Goal: Browse casually

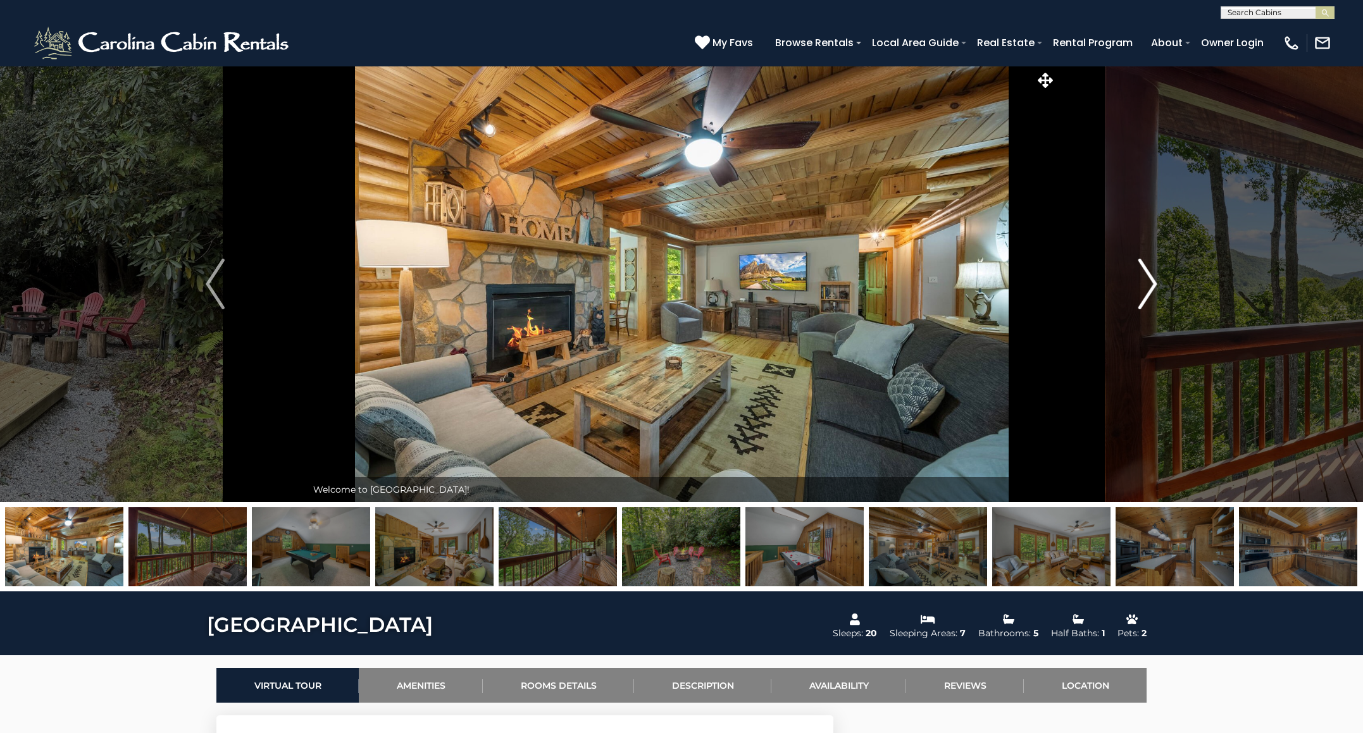
click at [1151, 281] on img "Next" at bounding box center [1147, 284] width 19 height 51
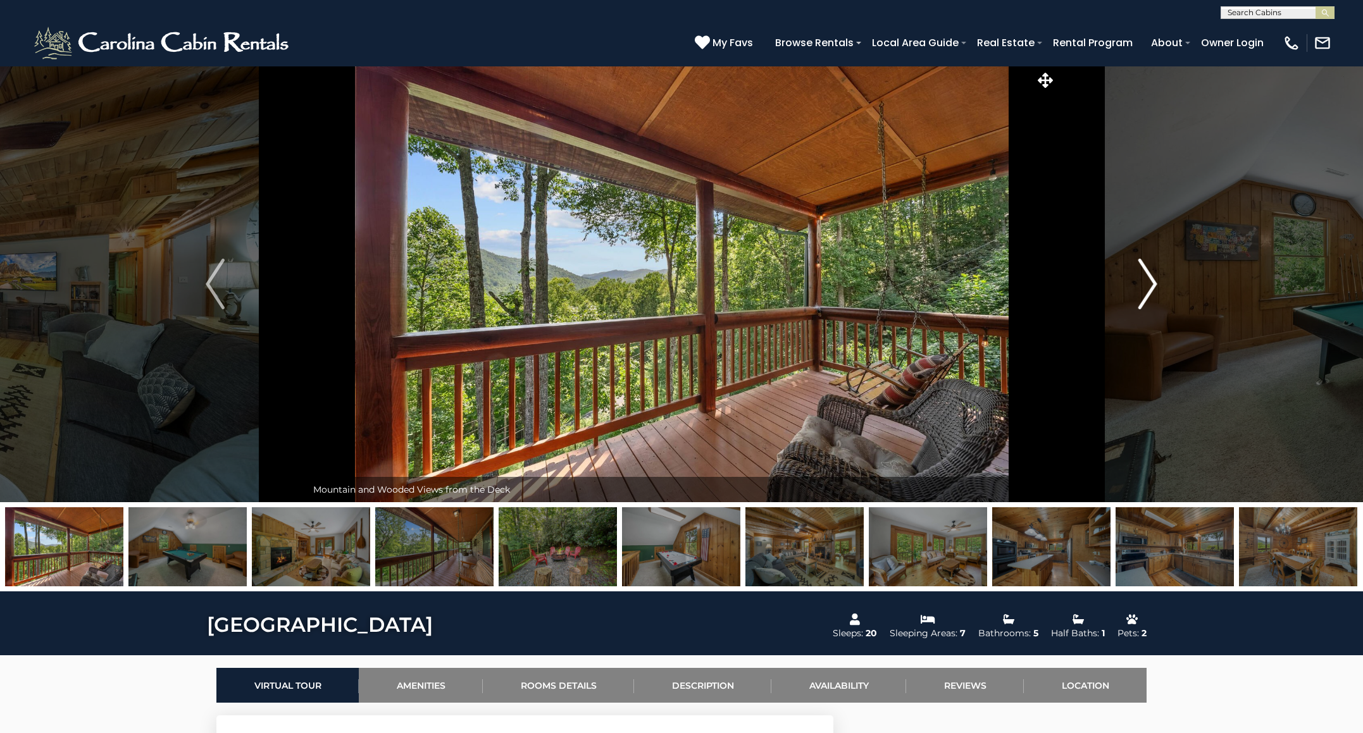
click at [1153, 281] on img "Next" at bounding box center [1147, 284] width 19 height 51
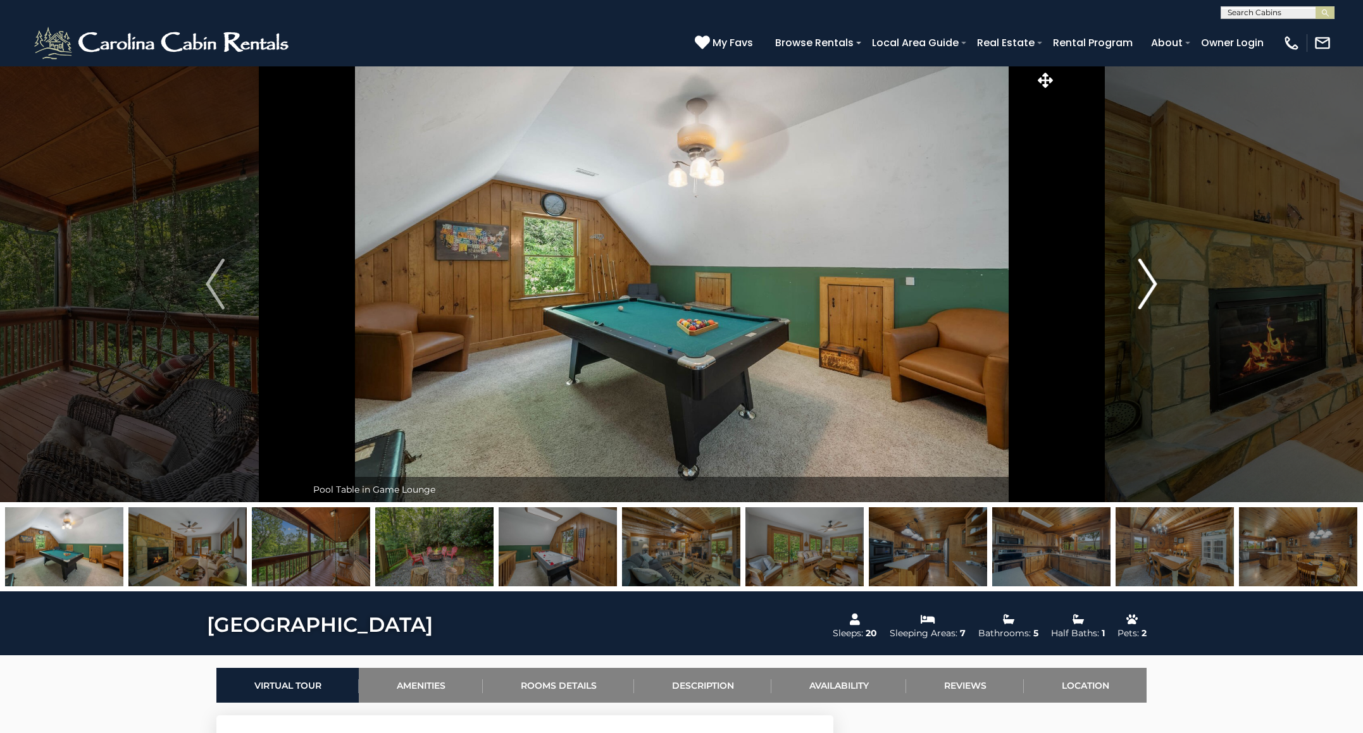
click at [1153, 281] on img "Next" at bounding box center [1147, 284] width 19 height 51
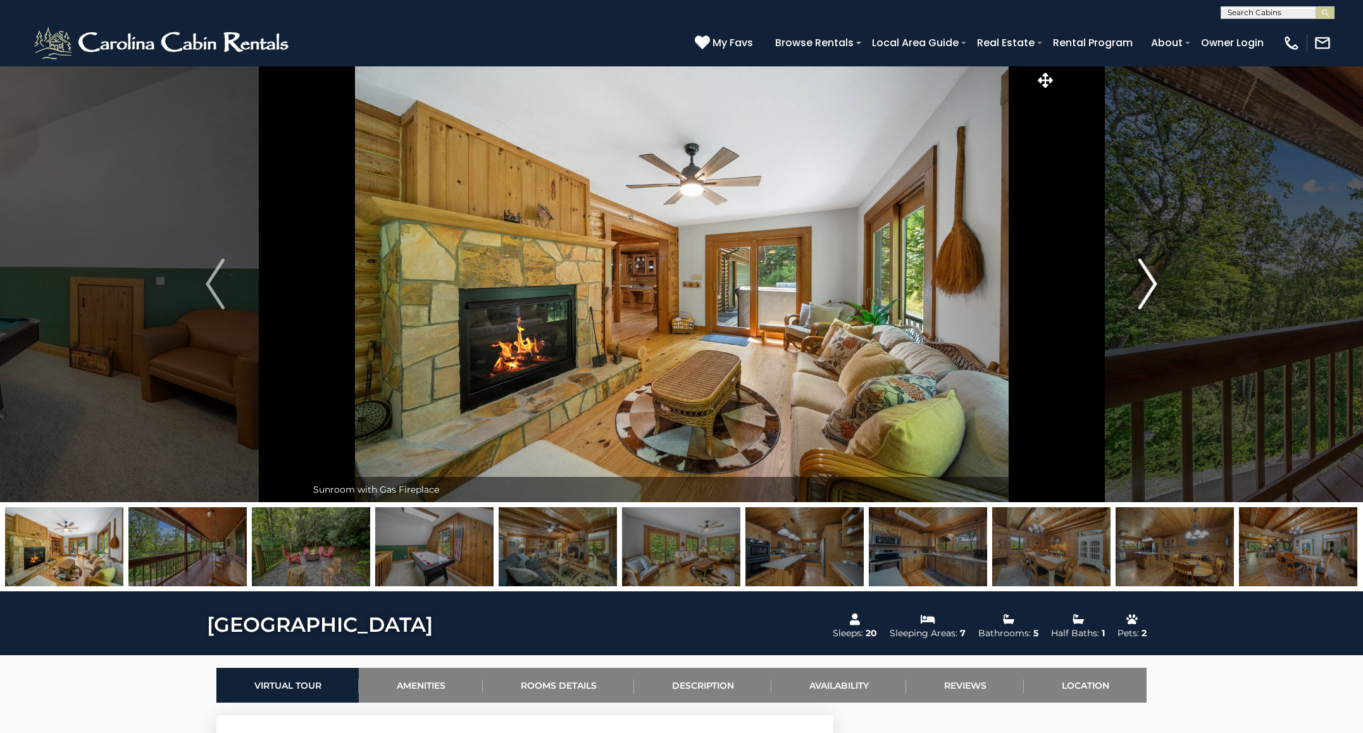
click at [1153, 281] on img "Next" at bounding box center [1147, 284] width 19 height 51
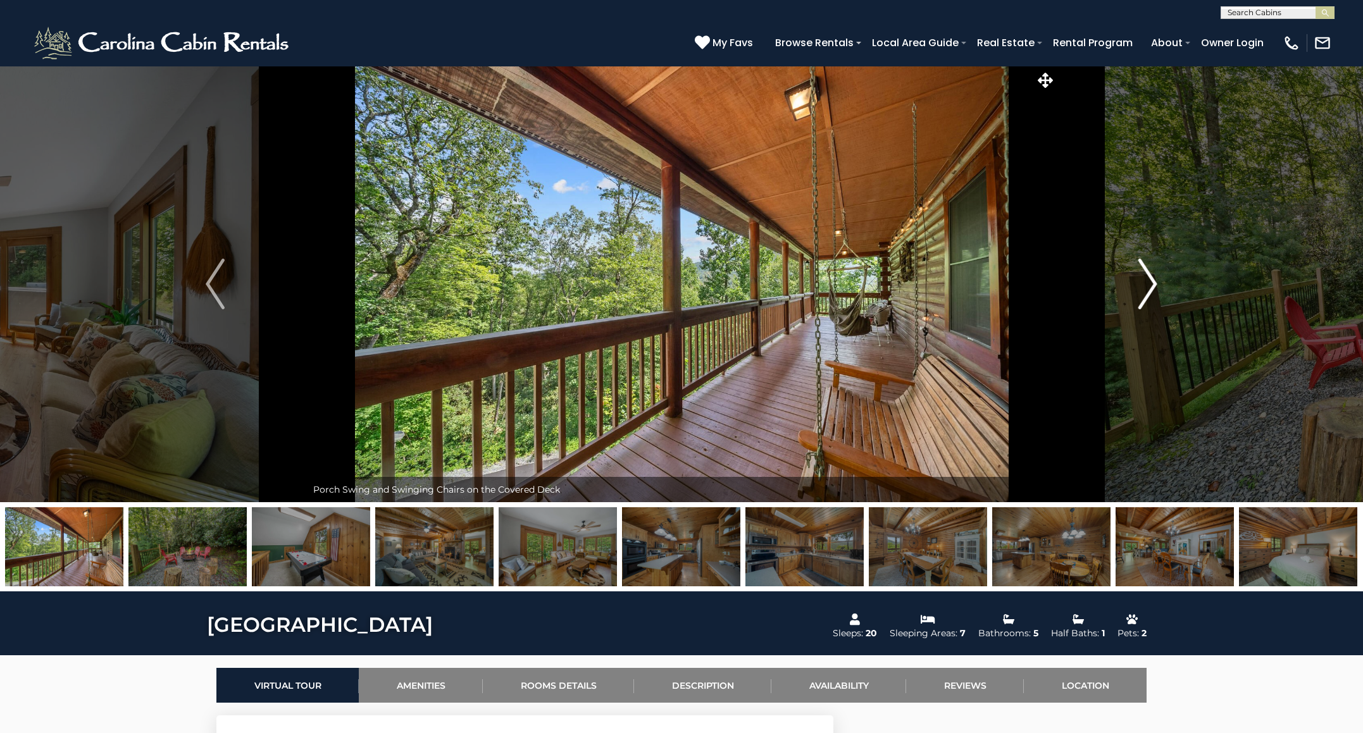
click at [1153, 281] on img "Next" at bounding box center [1147, 284] width 19 height 51
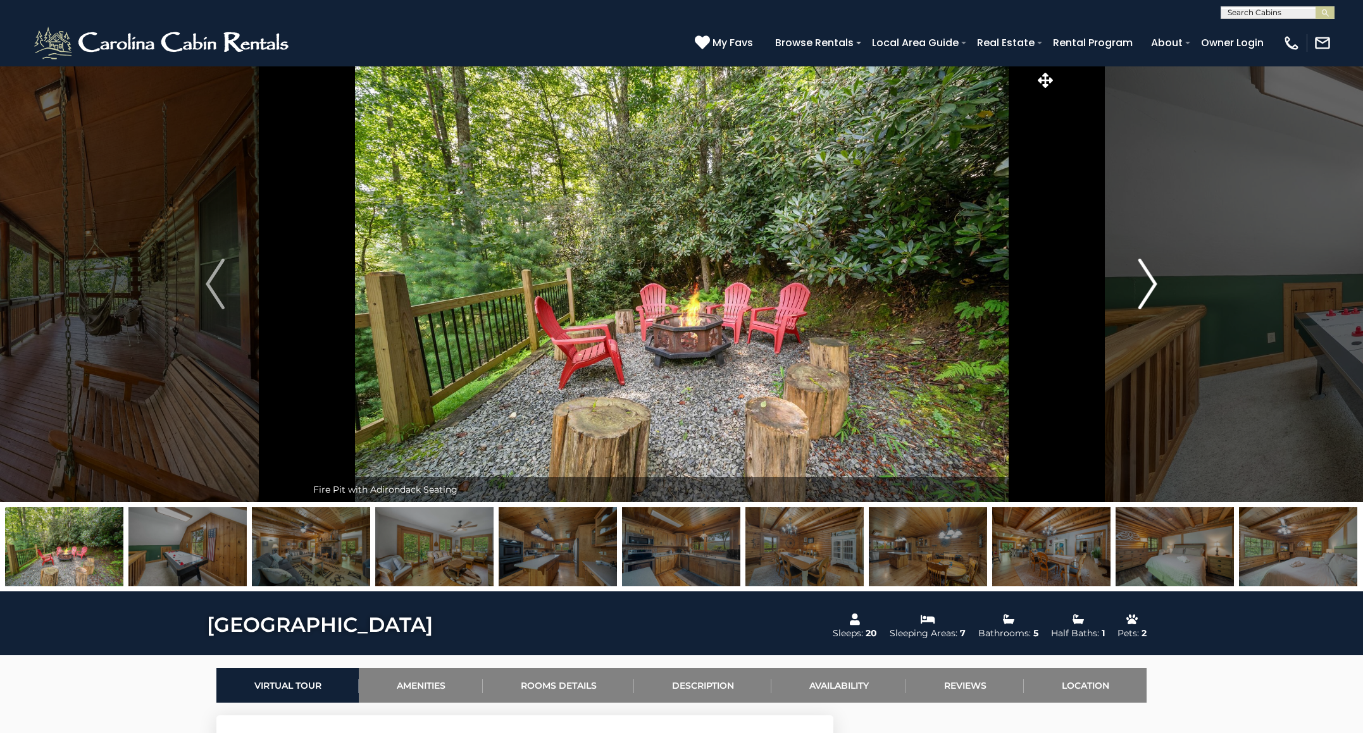
click at [1153, 281] on img "Next" at bounding box center [1147, 284] width 19 height 51
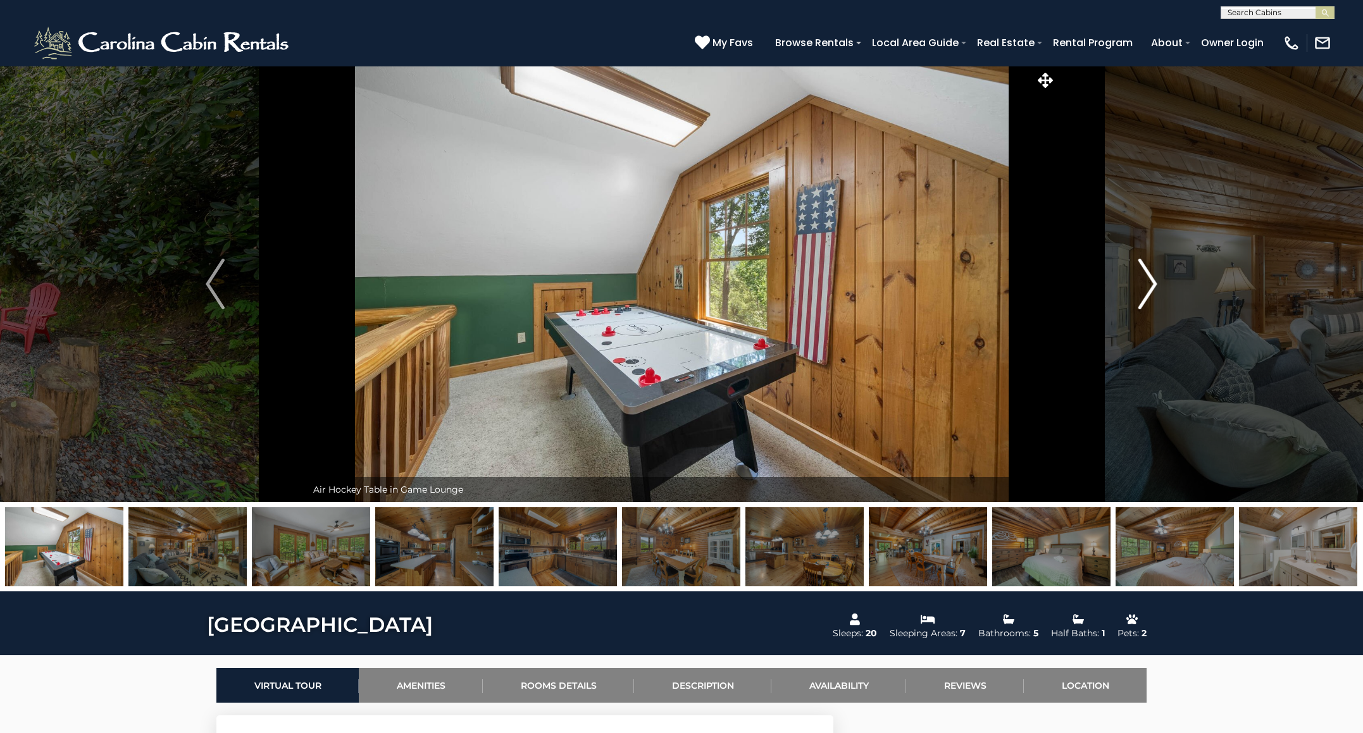
click at [1153, 281] on img "Next" at bounding box center [1147, 284] width 19 height 51
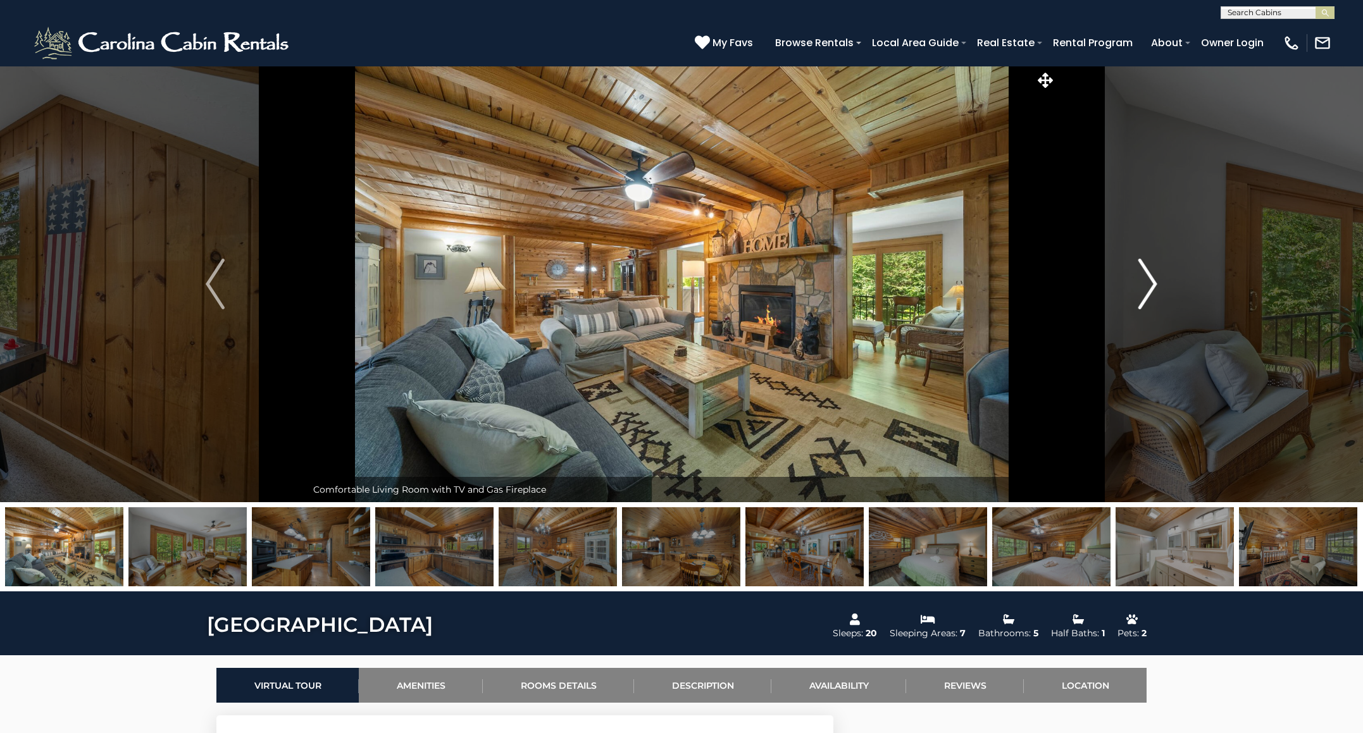
click at [1153, 281] on img "Next" at bounding box center [1147, 284] width 19 height 51
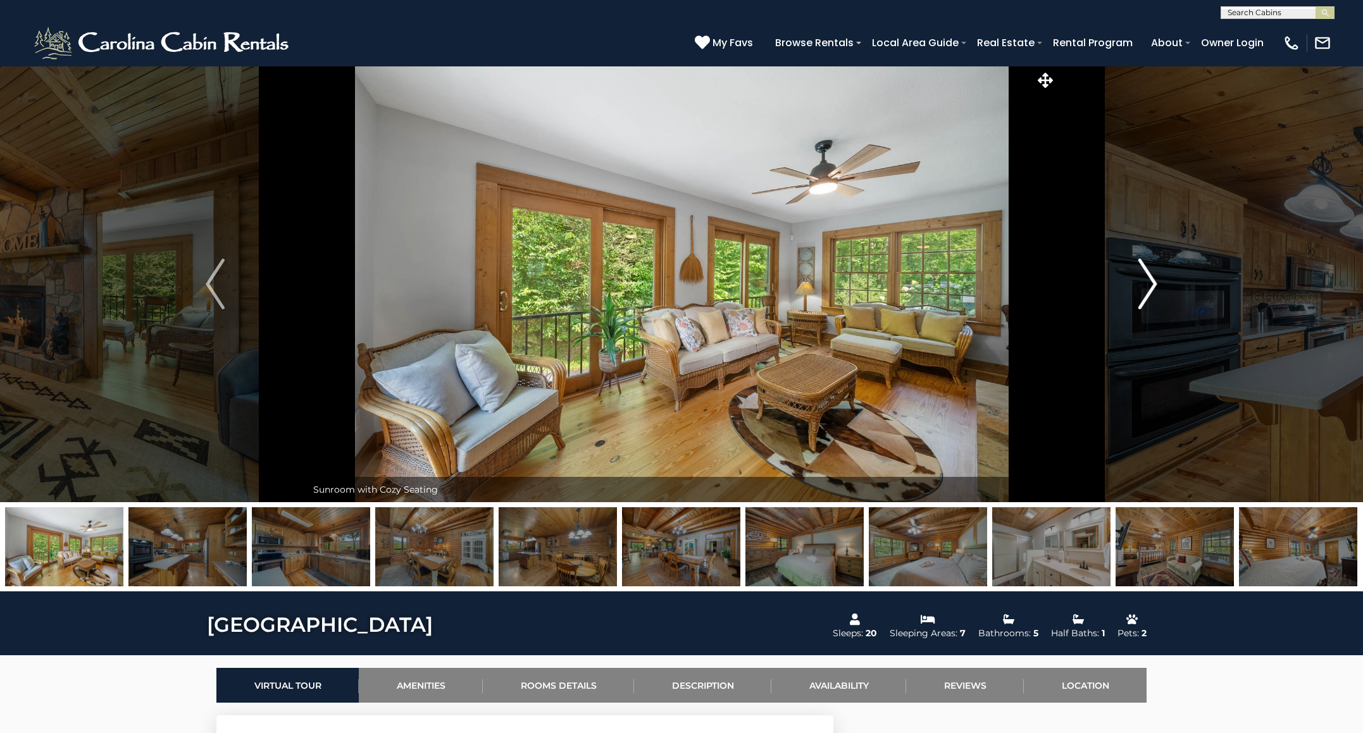
click at [1153, 281] on img "Next" at bounding box center [1147, 284] width 19 height 51
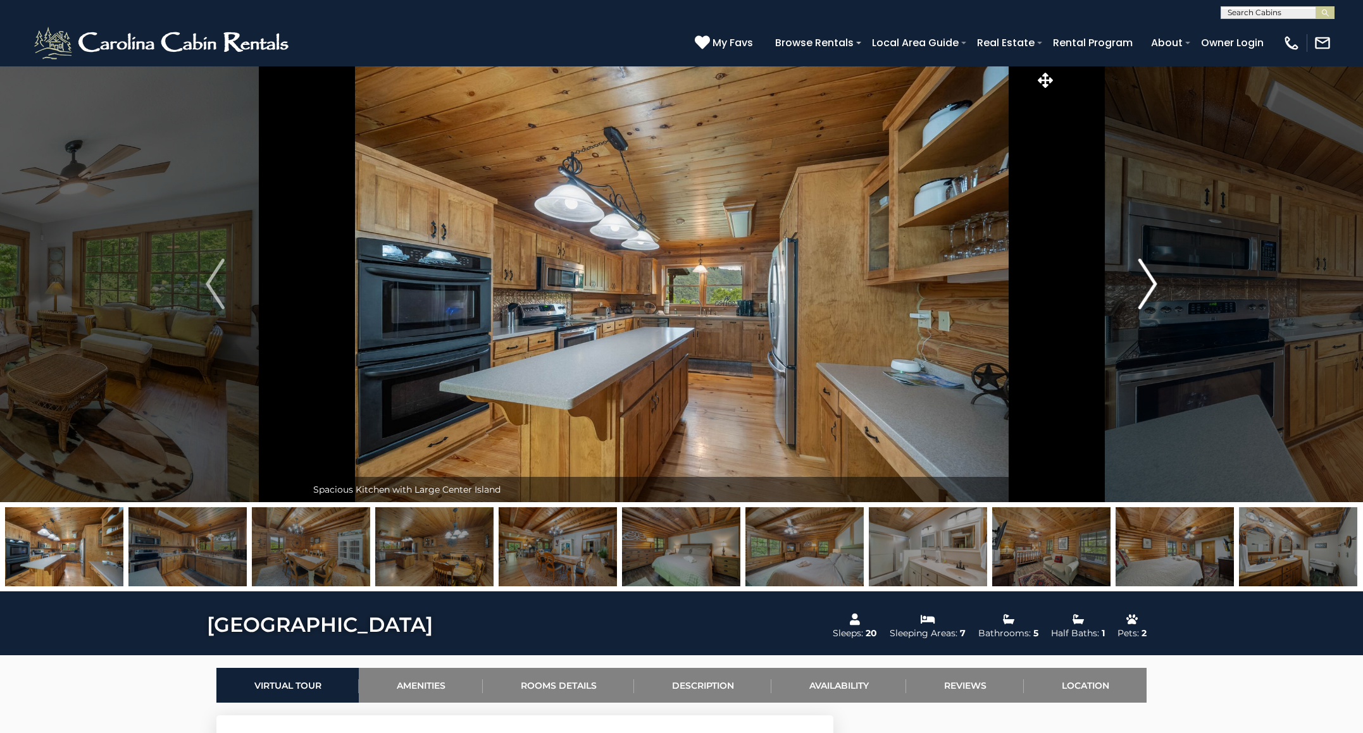
click at [1153, 281] on img "Next" at bounding box center [1147, 284] width 19 height 51
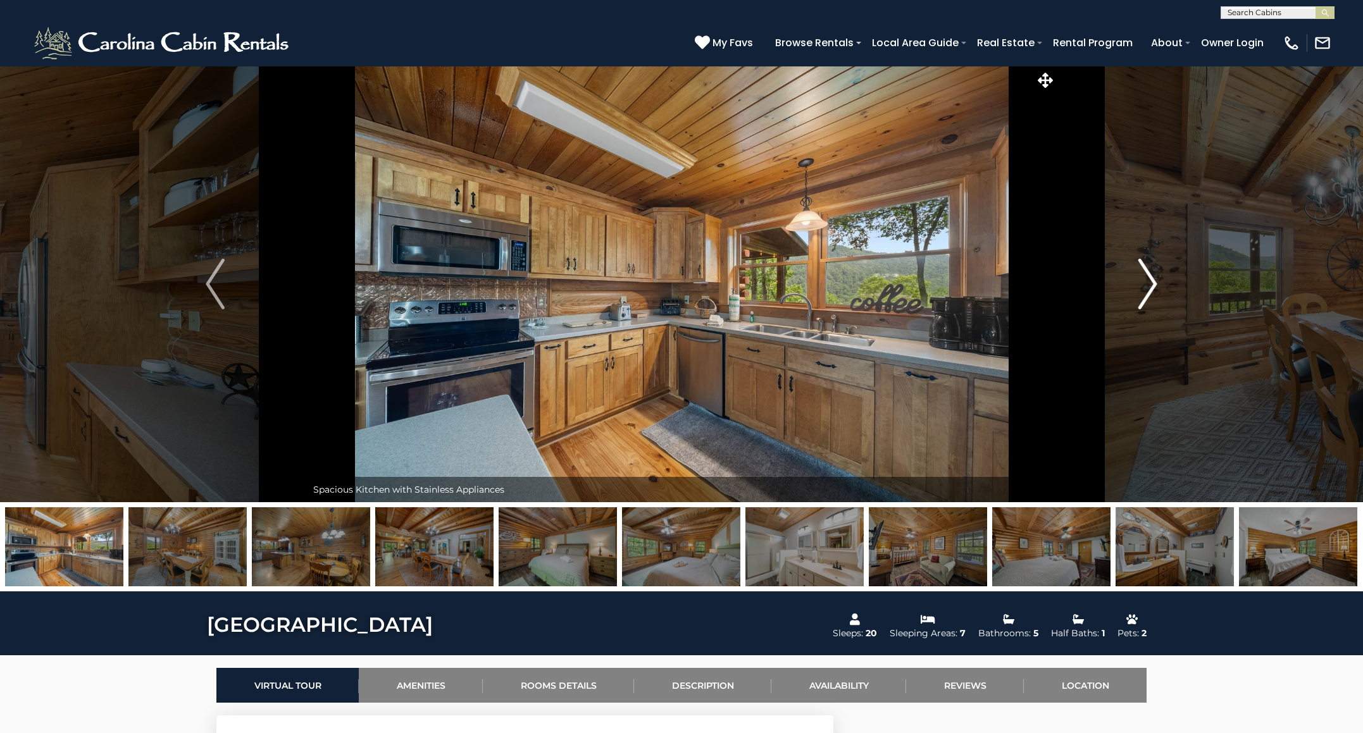
click at [1153, 281] on img "Next" at bounding box center [1147, 284] width 19 height 51
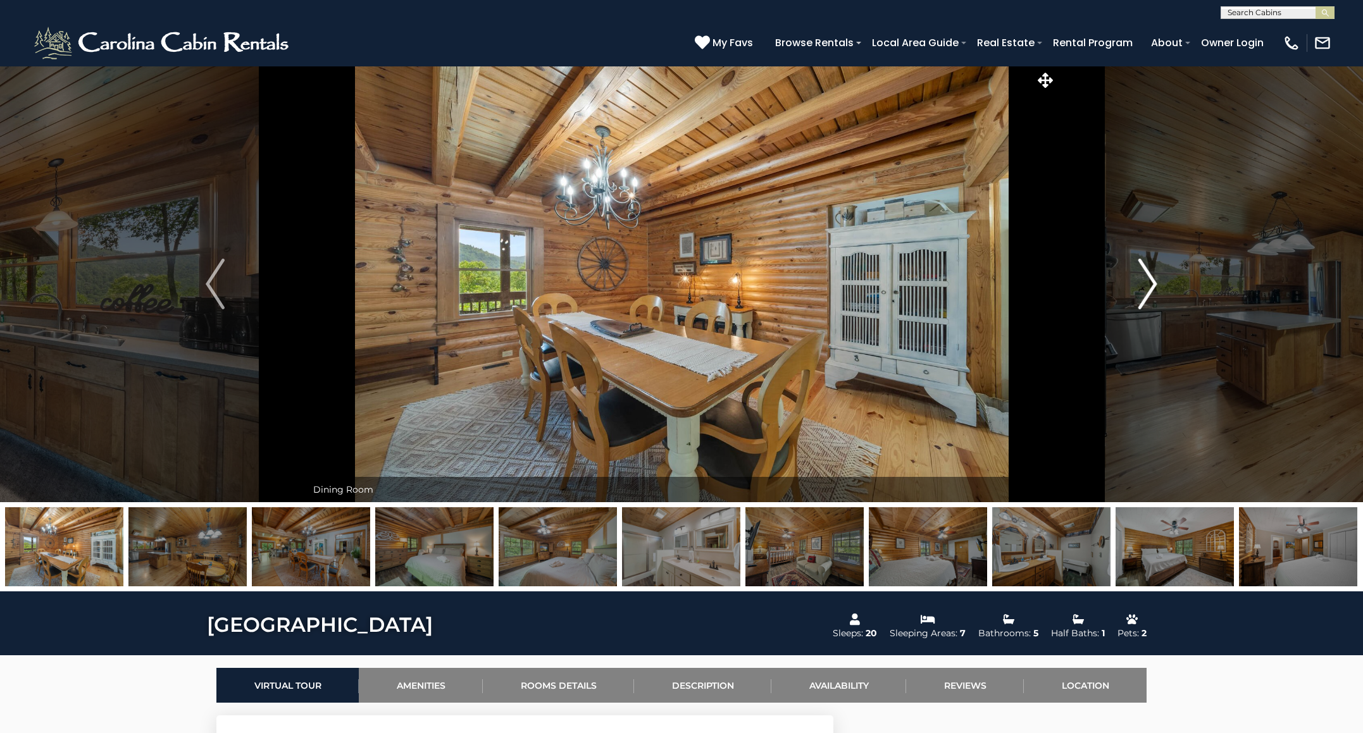
click at [1153, 281] on img "Next" at bounding box center [1147, 284] width 19 height 51
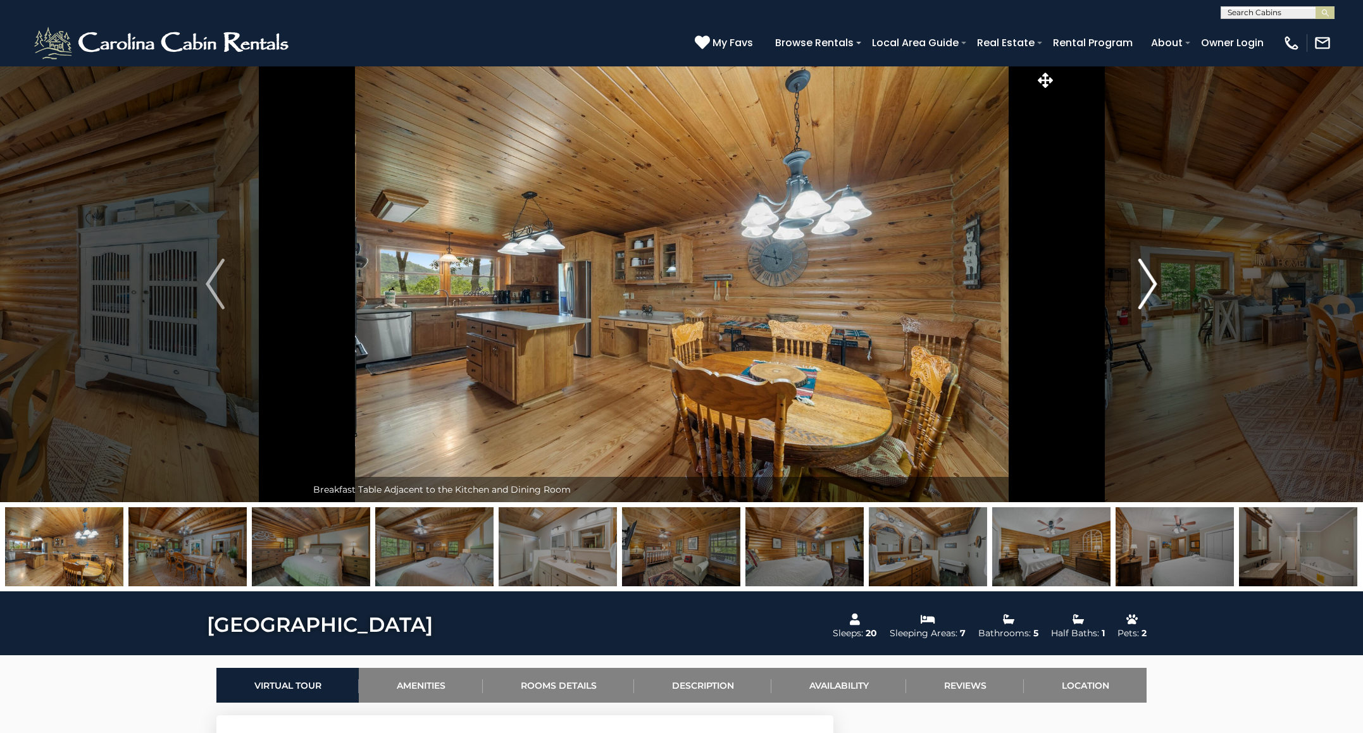
click at [1153, 281] on img "Next" at bounding box center [1147, 284] width 19 height 51
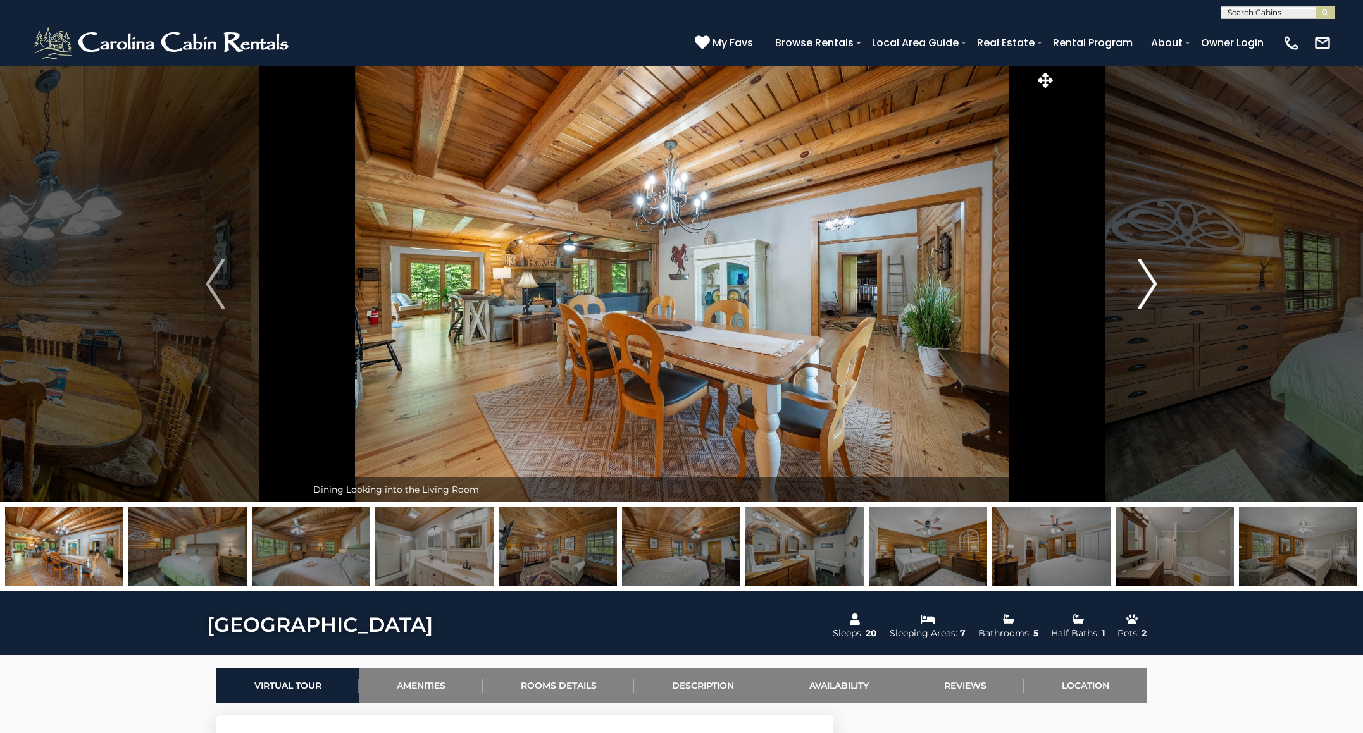
click at [1153, 281] on img "Next" at bounding box center [1147, 284] width 19 height 51
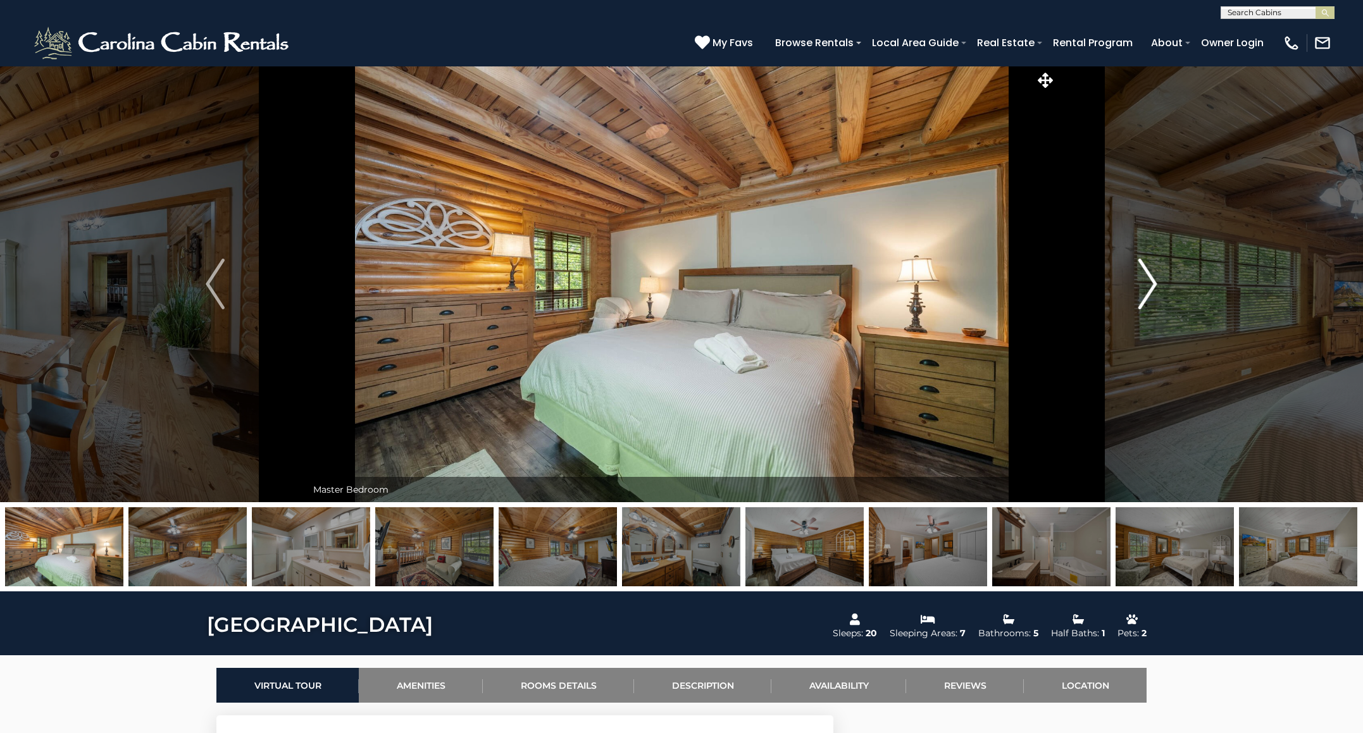
click at [1153, 281] on img "Next" at bounding box center [1147, 284] width 19 height 51
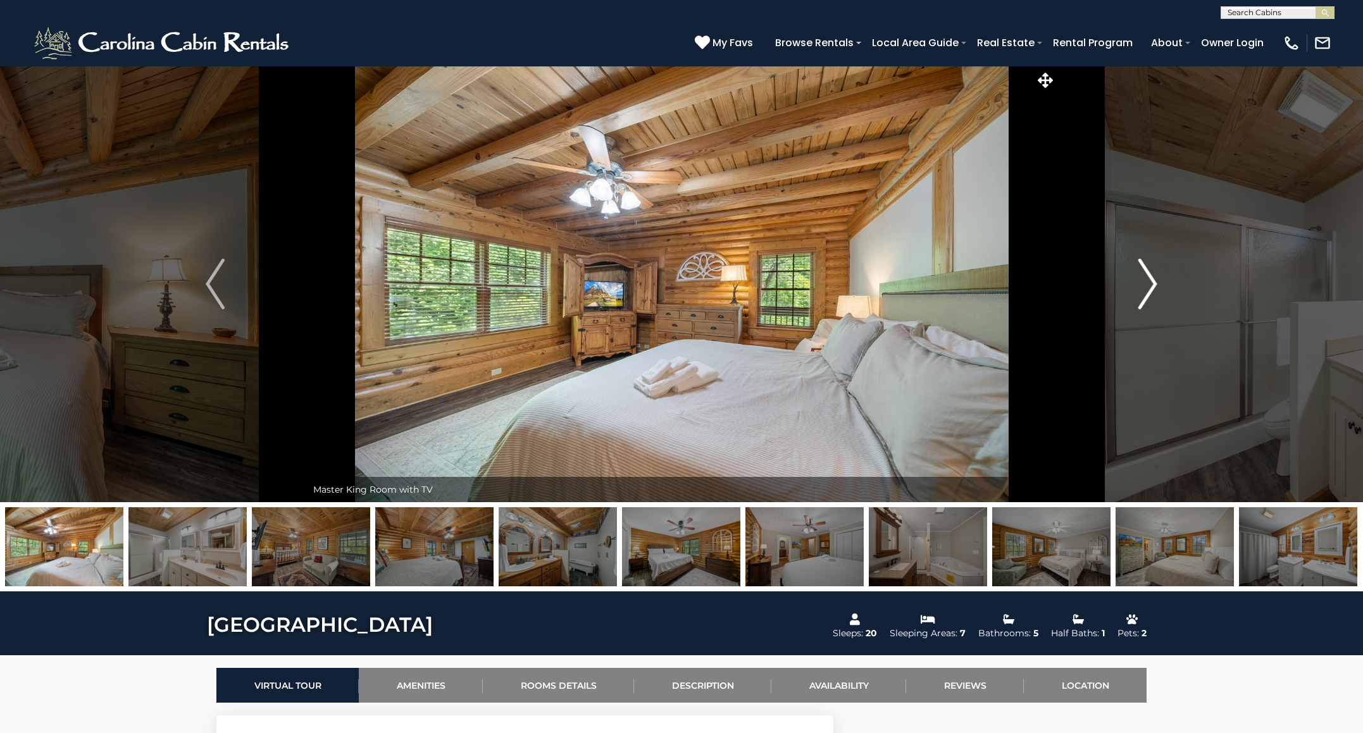
click at [1153, 281] on img "Next" at bounding box center [1147, 284] width 19 height 51
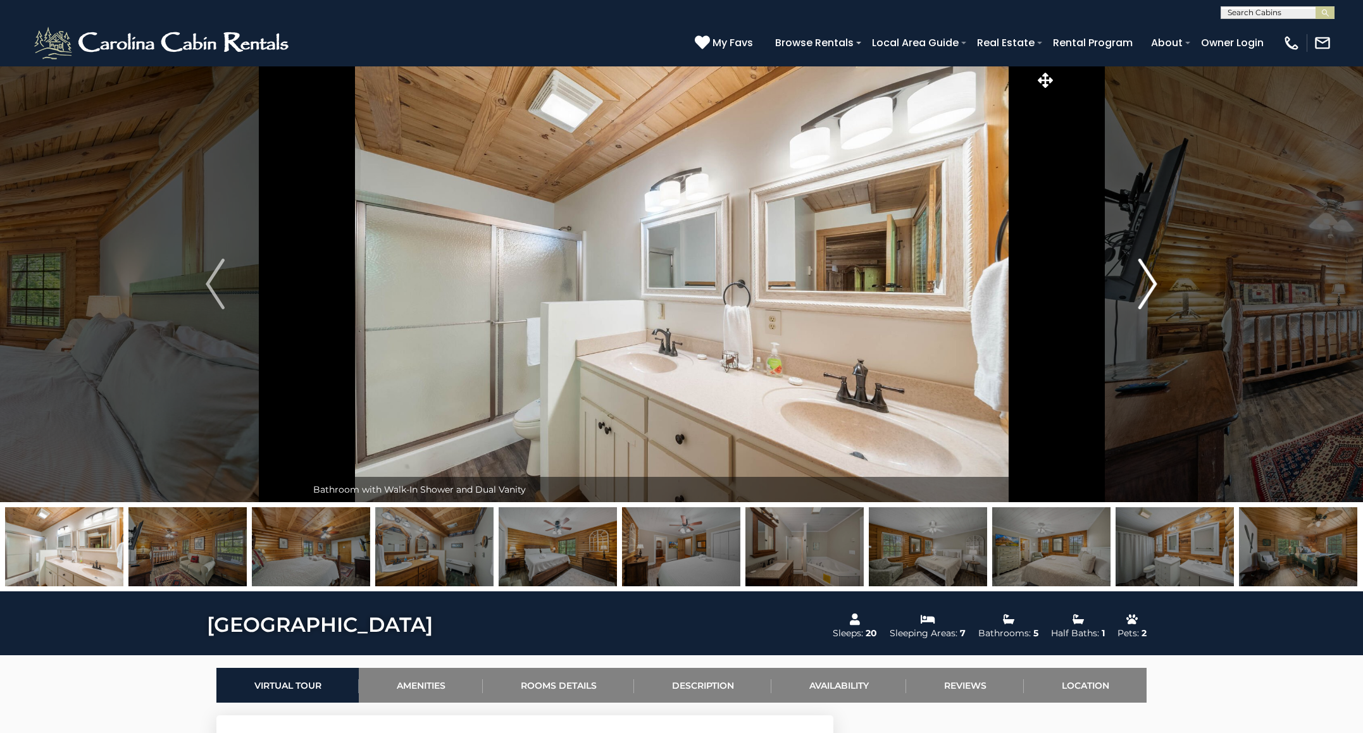
click at [1153, 281] on img "Next" at bounding box center [1147, 284] width 19 height 51
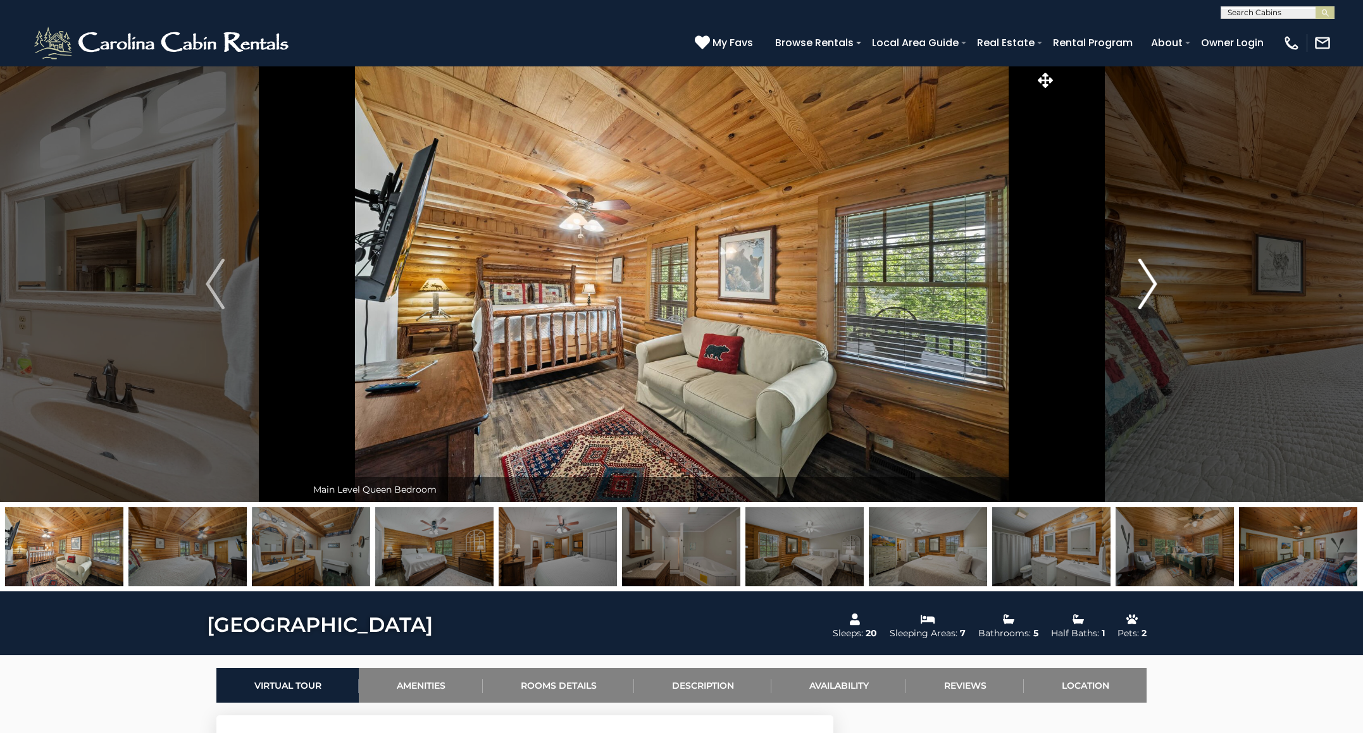
click at [1153, 281] on img "Next" at bounding box center [1147, 284] width 19 height 51
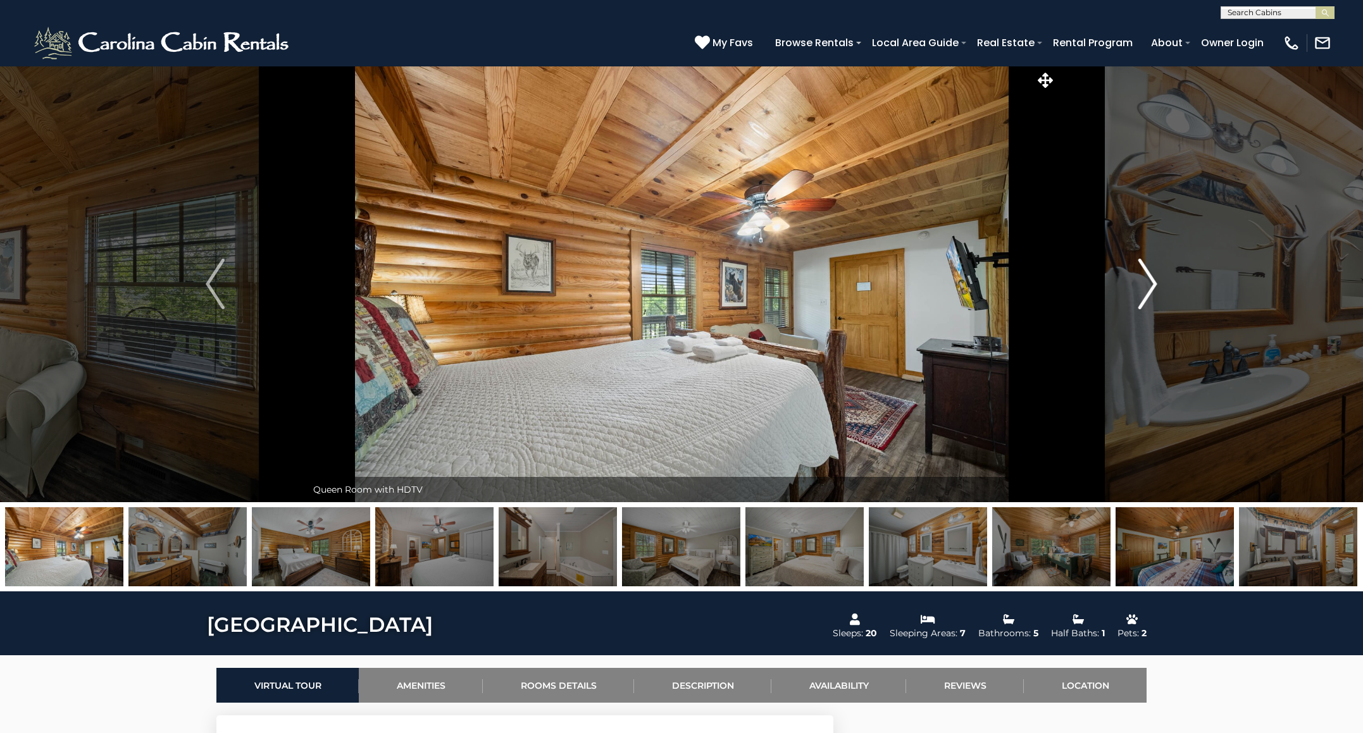
click at [1153, 281] on img "Next" at bounding box center [1147, 284] width 19 height 51
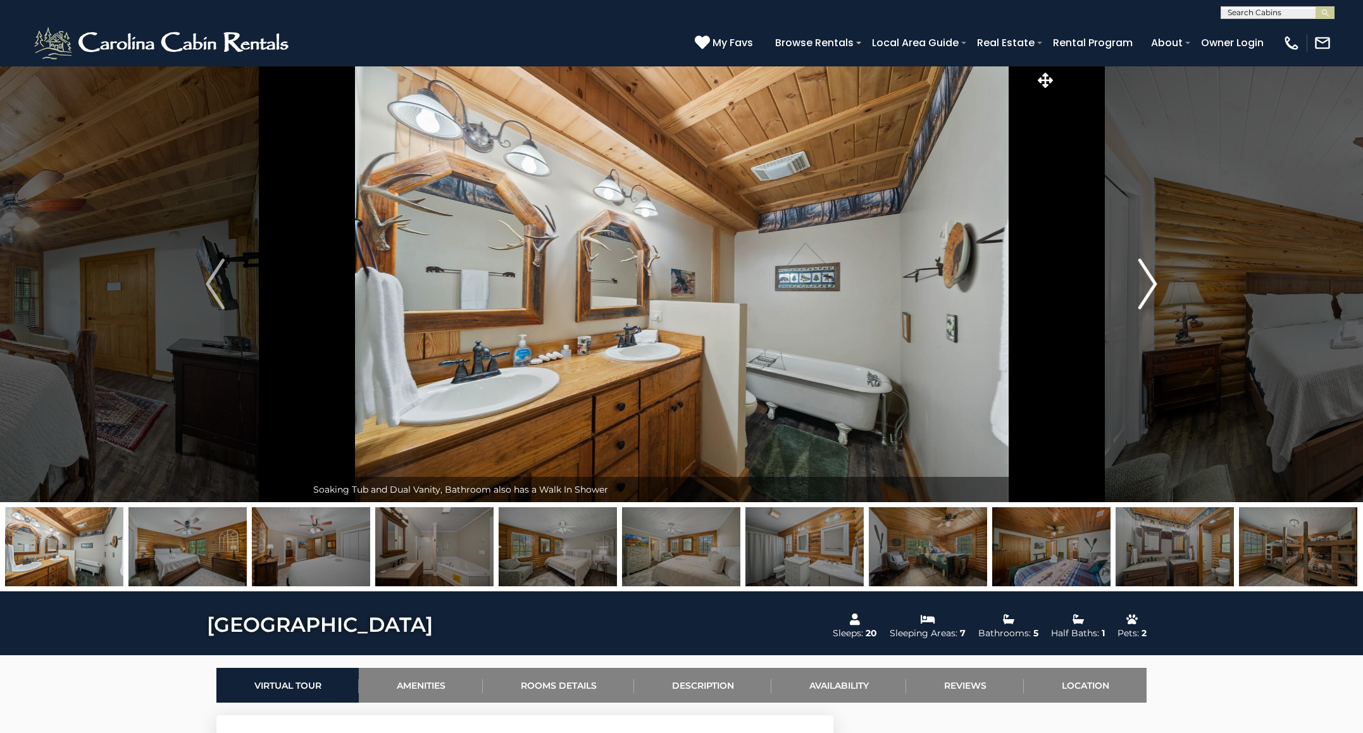
click at [1153, 281] on img "Next" at bounding box center [1147, 284] width 19 height 51
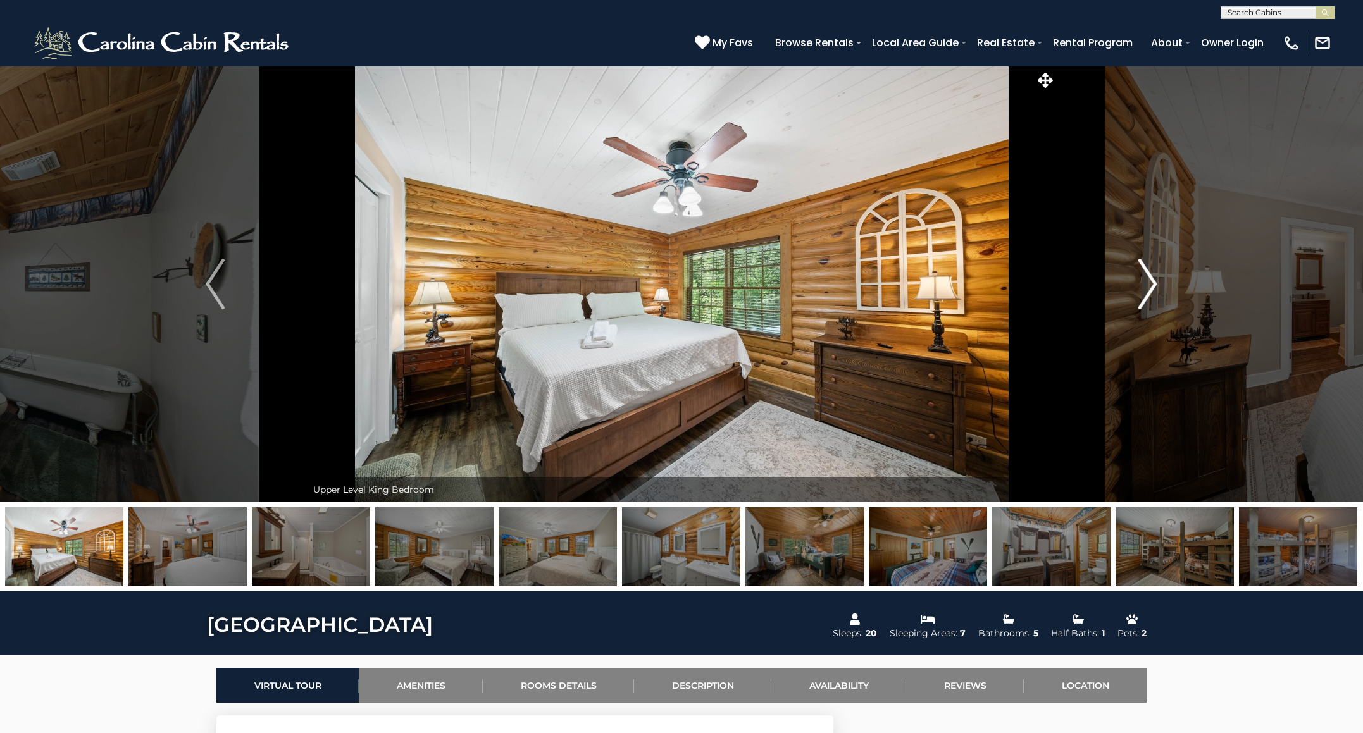
click at [1153, 281] on img "Next" at bounding box center [1147, 284] width 19 height 51
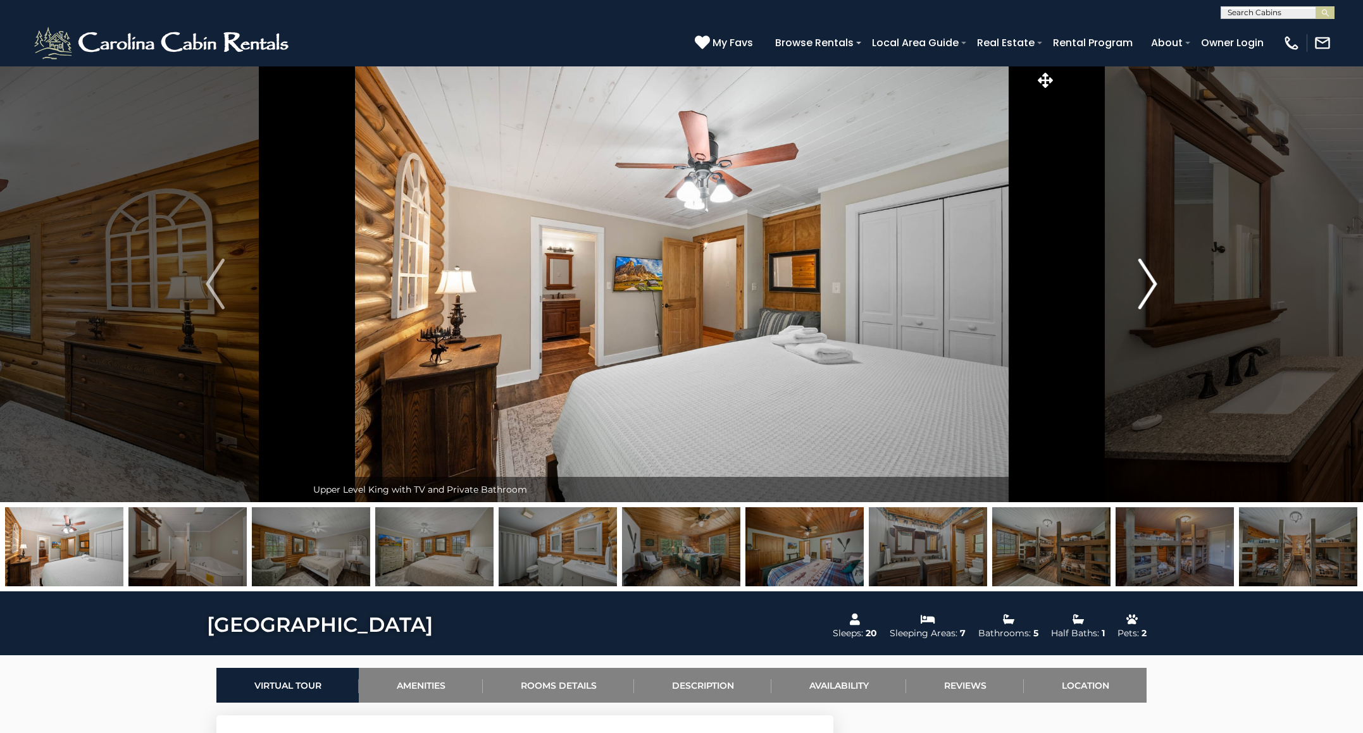
click at [1153, 281] on img "Next" at bounding box center [1147, 284] width 19 height 51
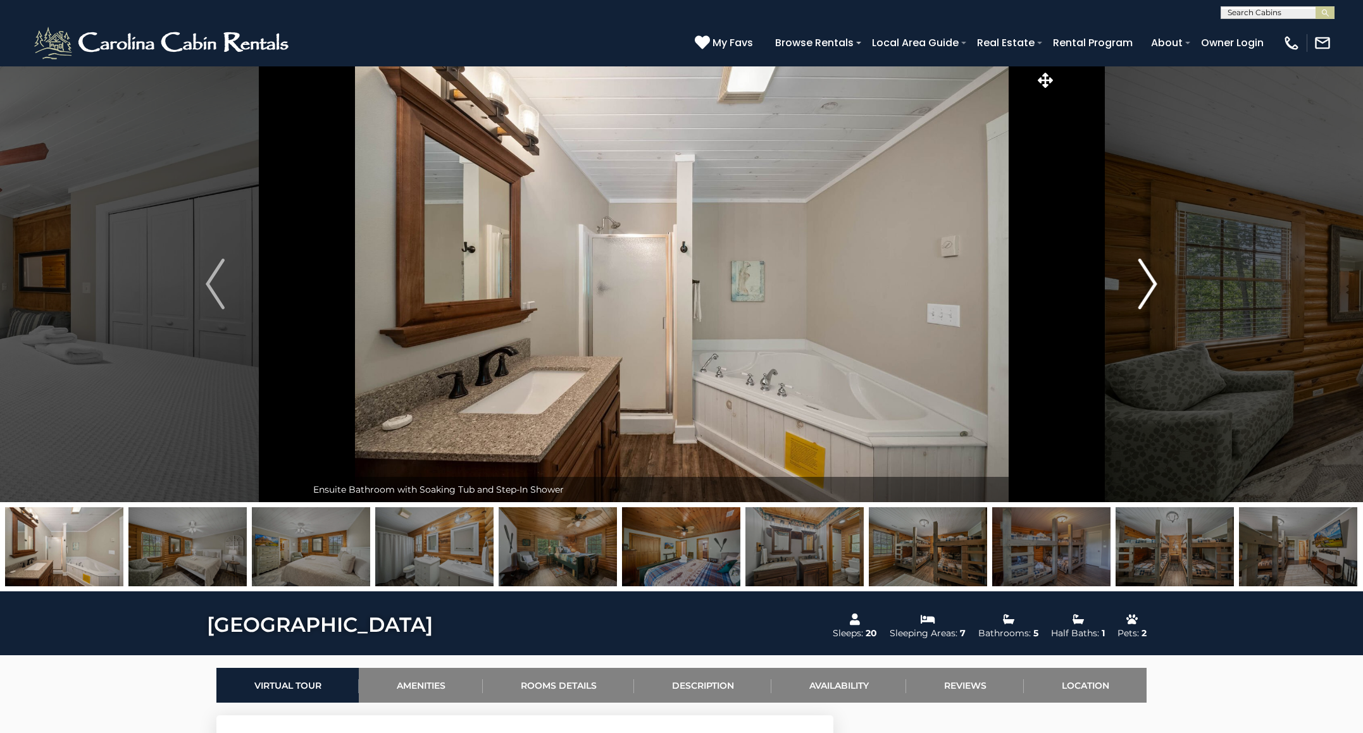
click at [1153, 281] on img "Next" at bounding box center [1147, 284] width 19 height 51
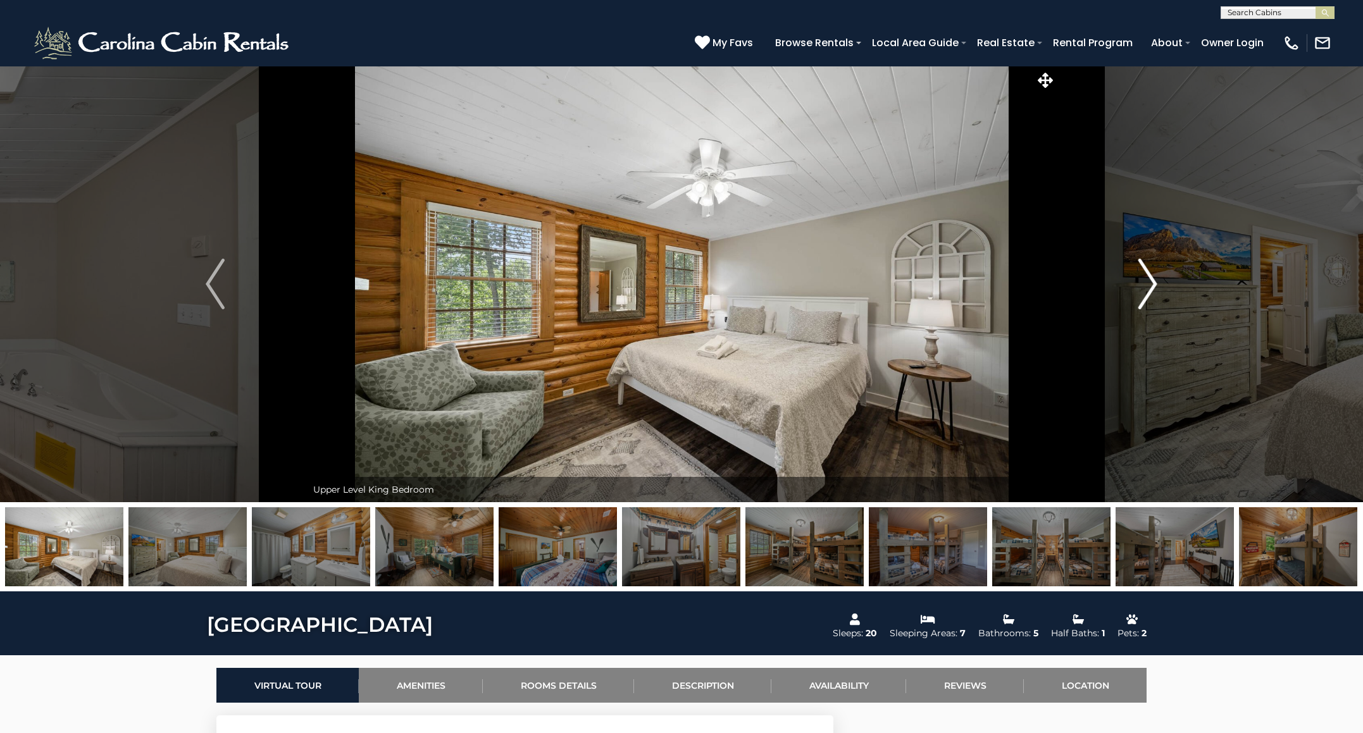
click at [1153, 281] on img "Next" at bounding box center [1147, 284] width 19 height 51
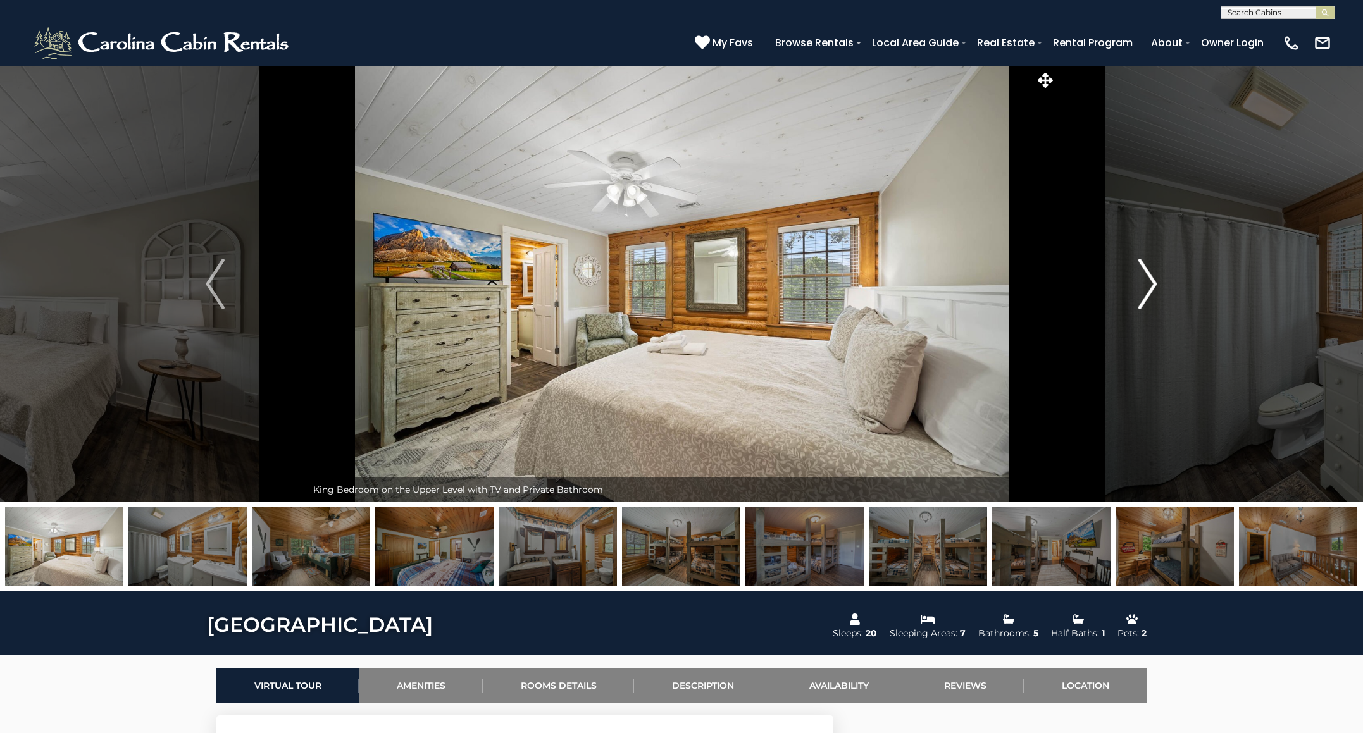
click at [1153, 281] on img "Next" at bounding box center [1147, 284] width 19 height 51
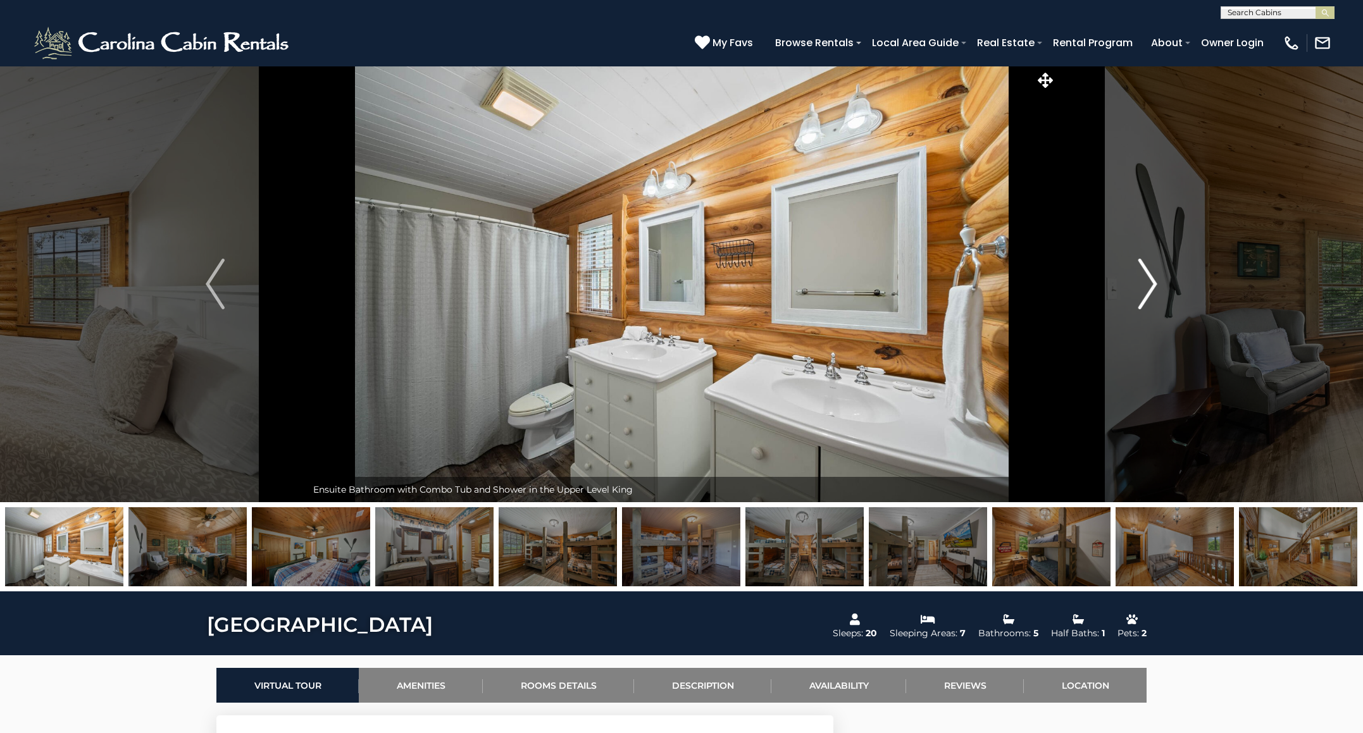
click at [1153, 281] on img "Next" at bounding box center [1147, 284] width 19 height 51
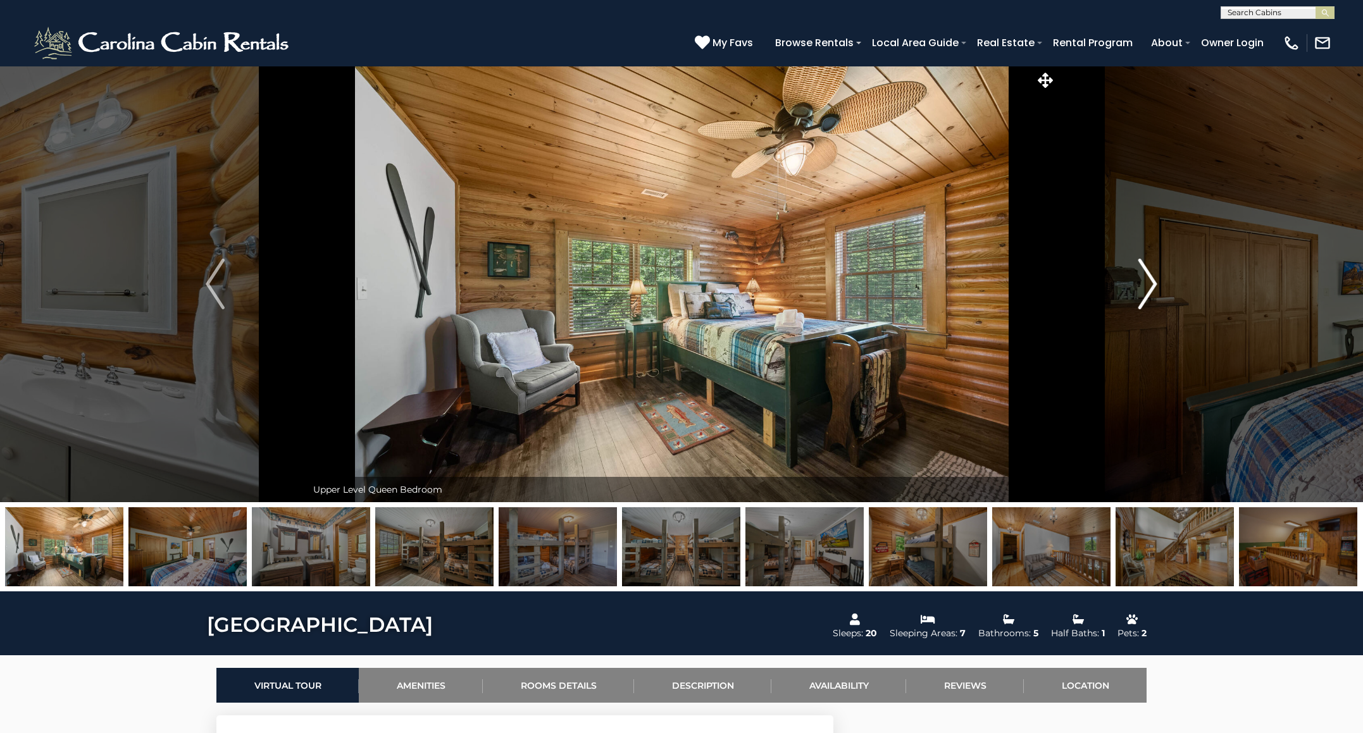
click at [1153, 281] on img "Next" at bounding box center [1147, 284] width 19 height 51
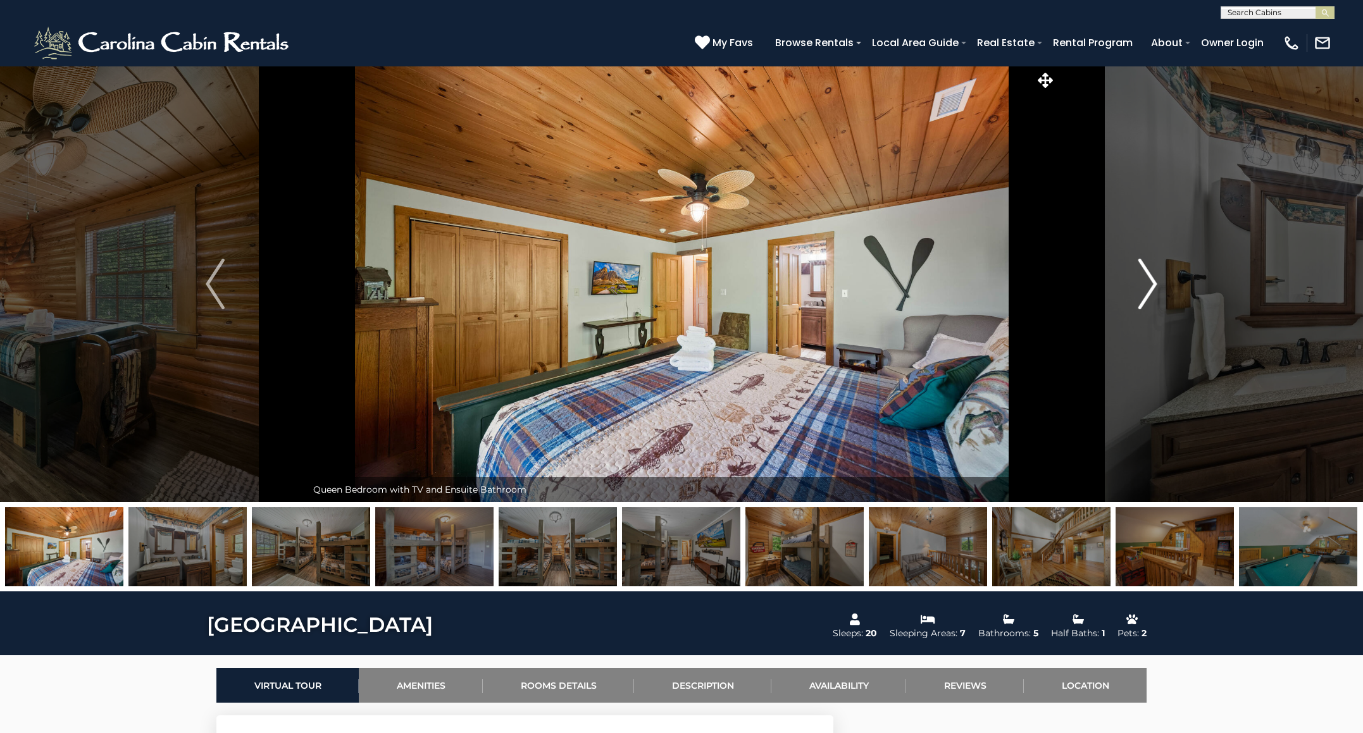
click at [1153, 281] on img "Next" at bounding box center [1147, 284] width 19 height 51
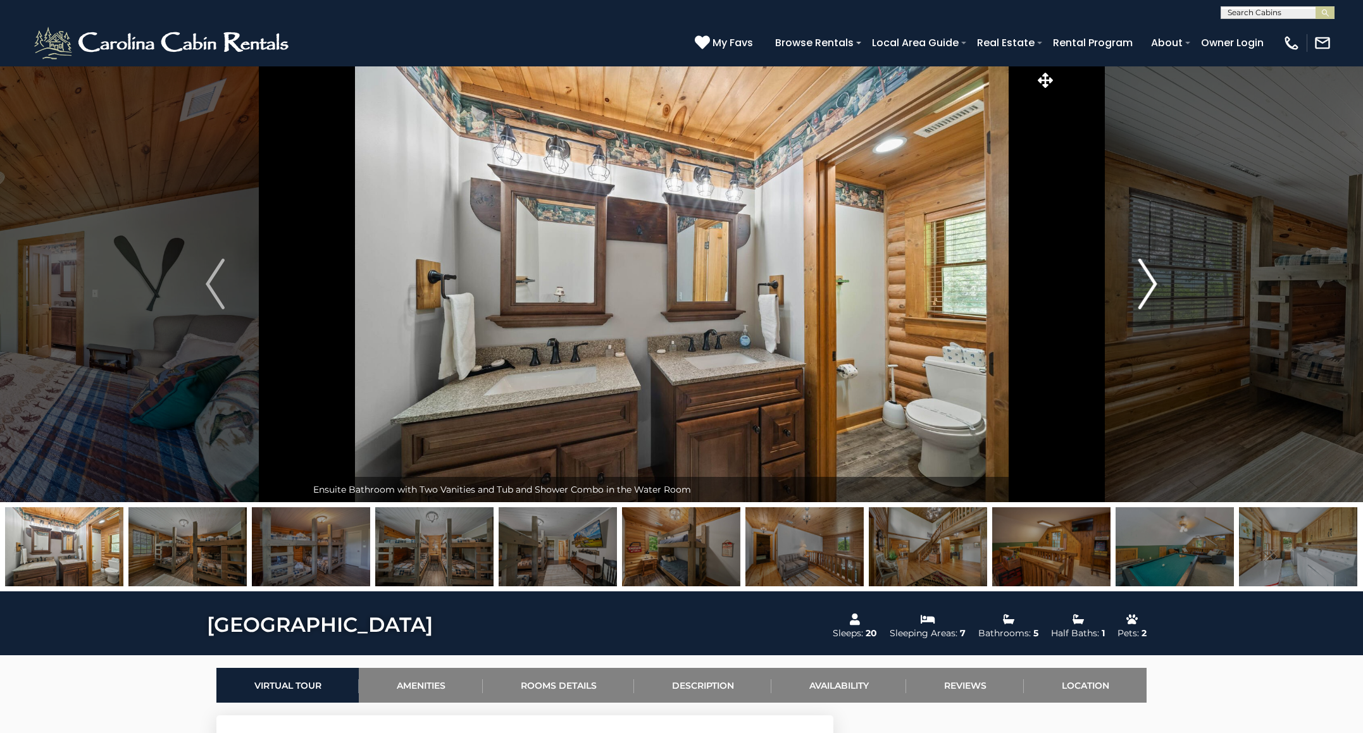
click at [1153, 281] on img "Next" at bounding box center [1147, 284] width 19 height 51
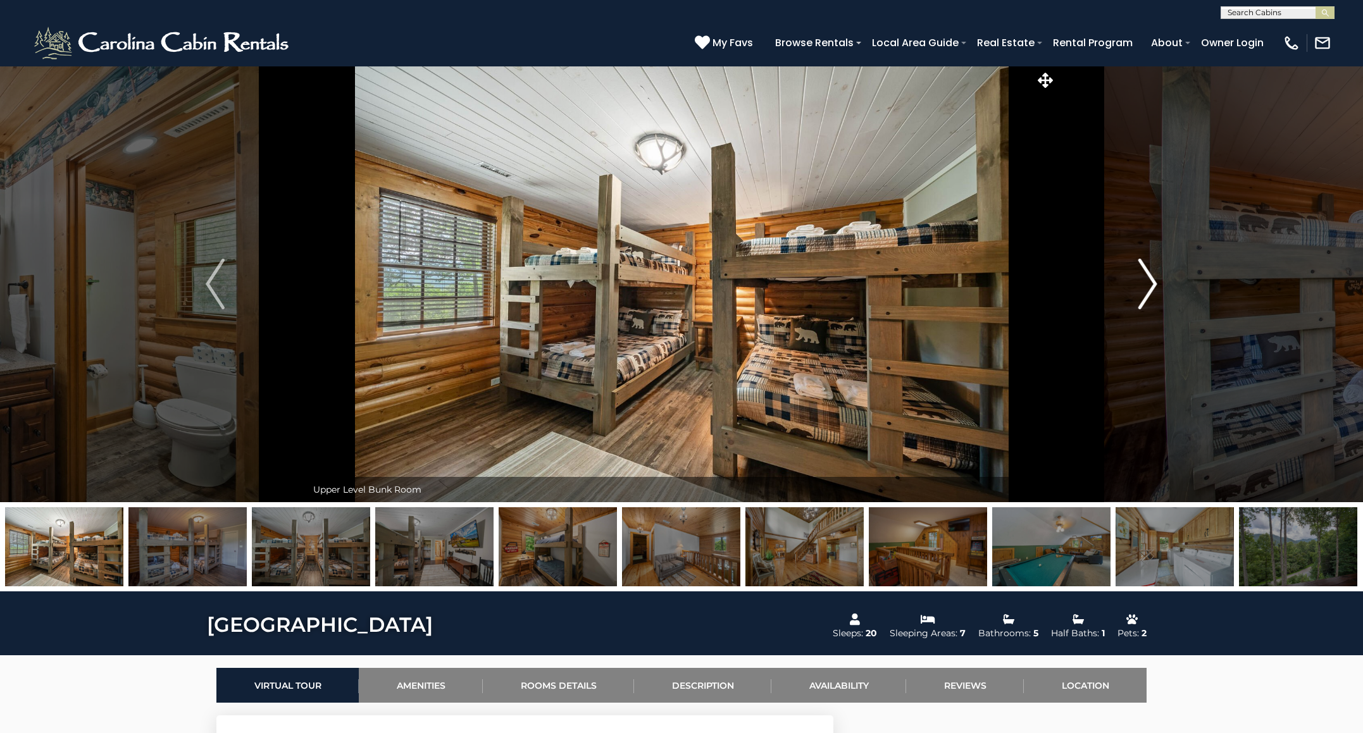
click at [1153, 281] on img "Next" at bounding box center [1147, 284] width 19 height 51
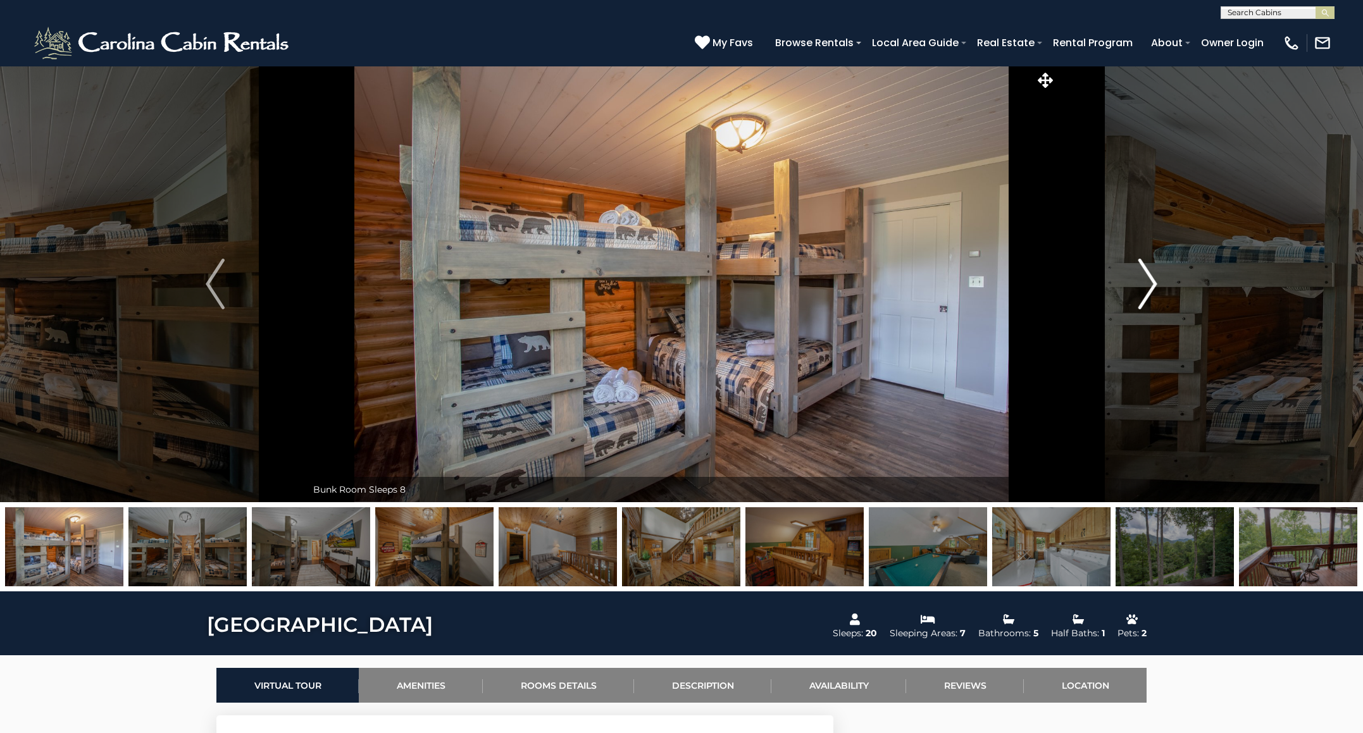
click at [1153, 281] on img "Next" at bounding box center [1147, 284] width 19 height 51
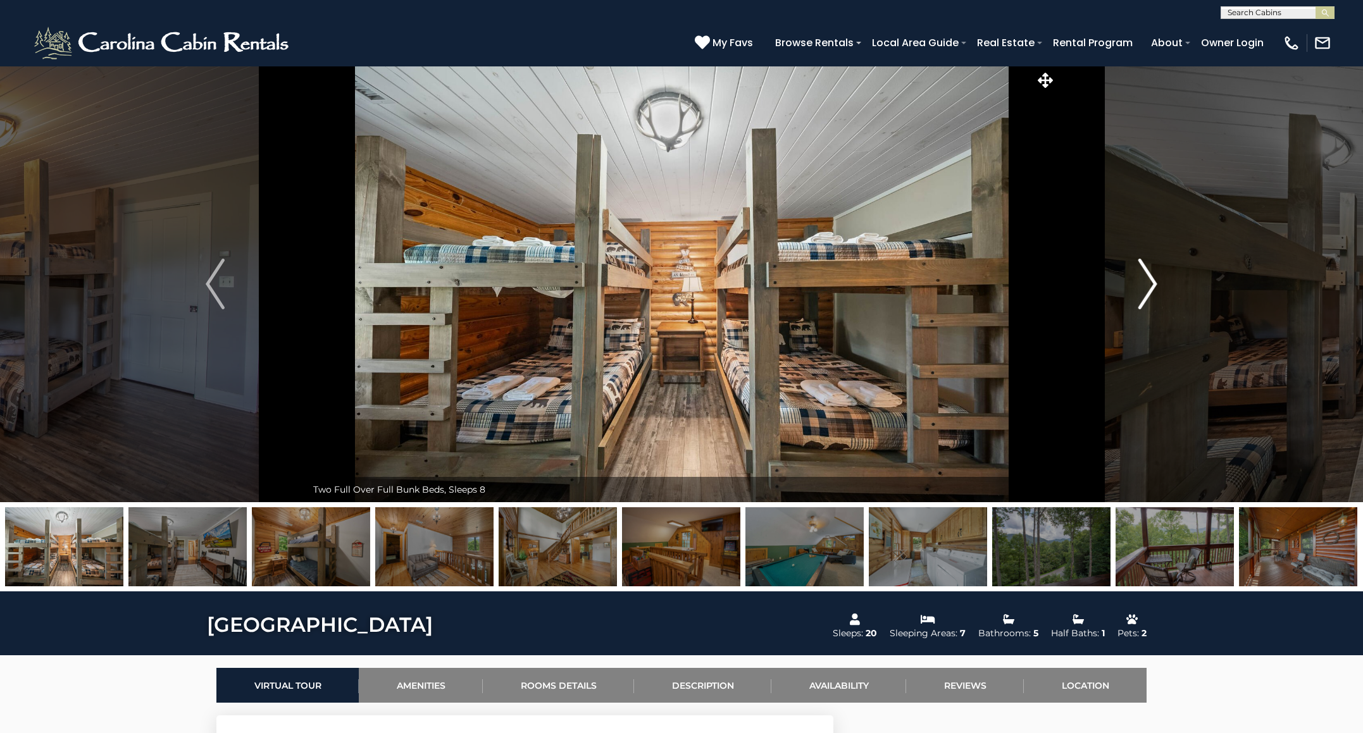
click at [1153, 281] on img "Next" at bounding box center [1147, 284] width 19 height 51
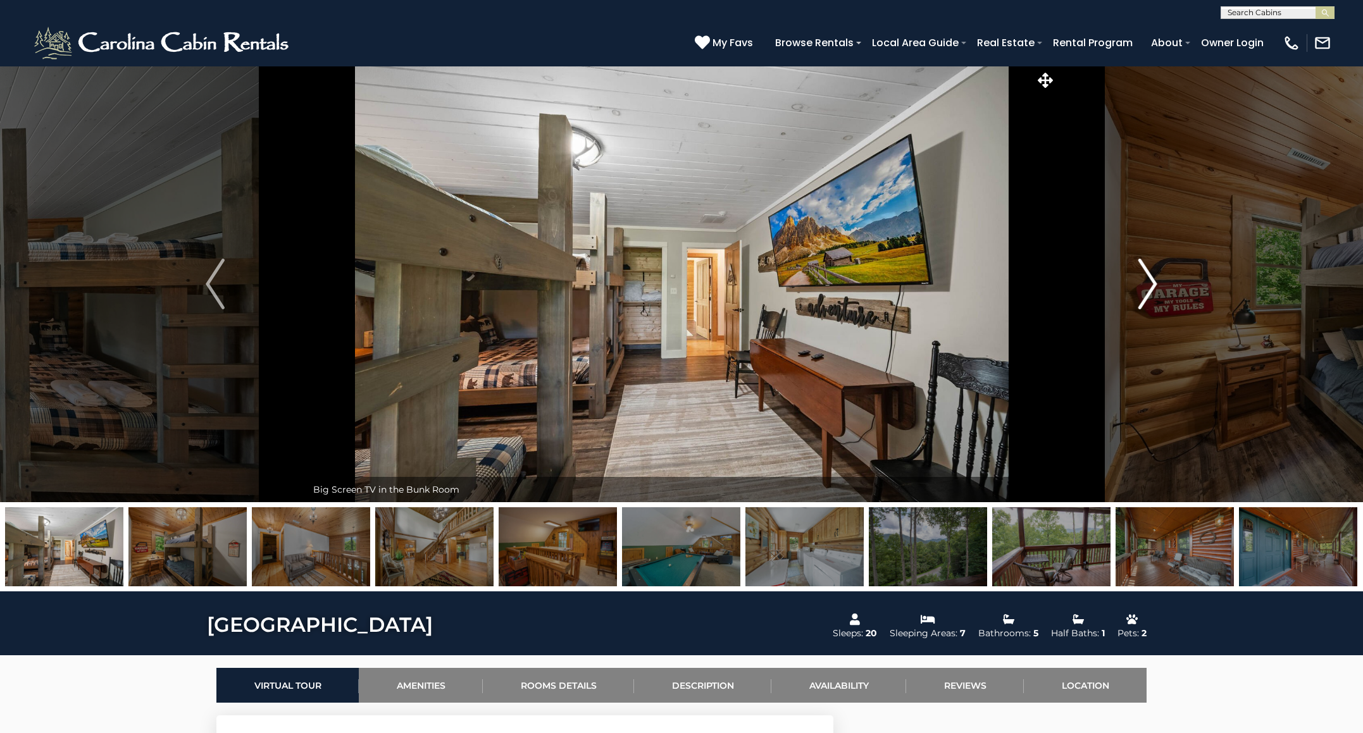
click at [1153, 281] on img "Next" at bounding box center [1147, 284] width 19 height 51
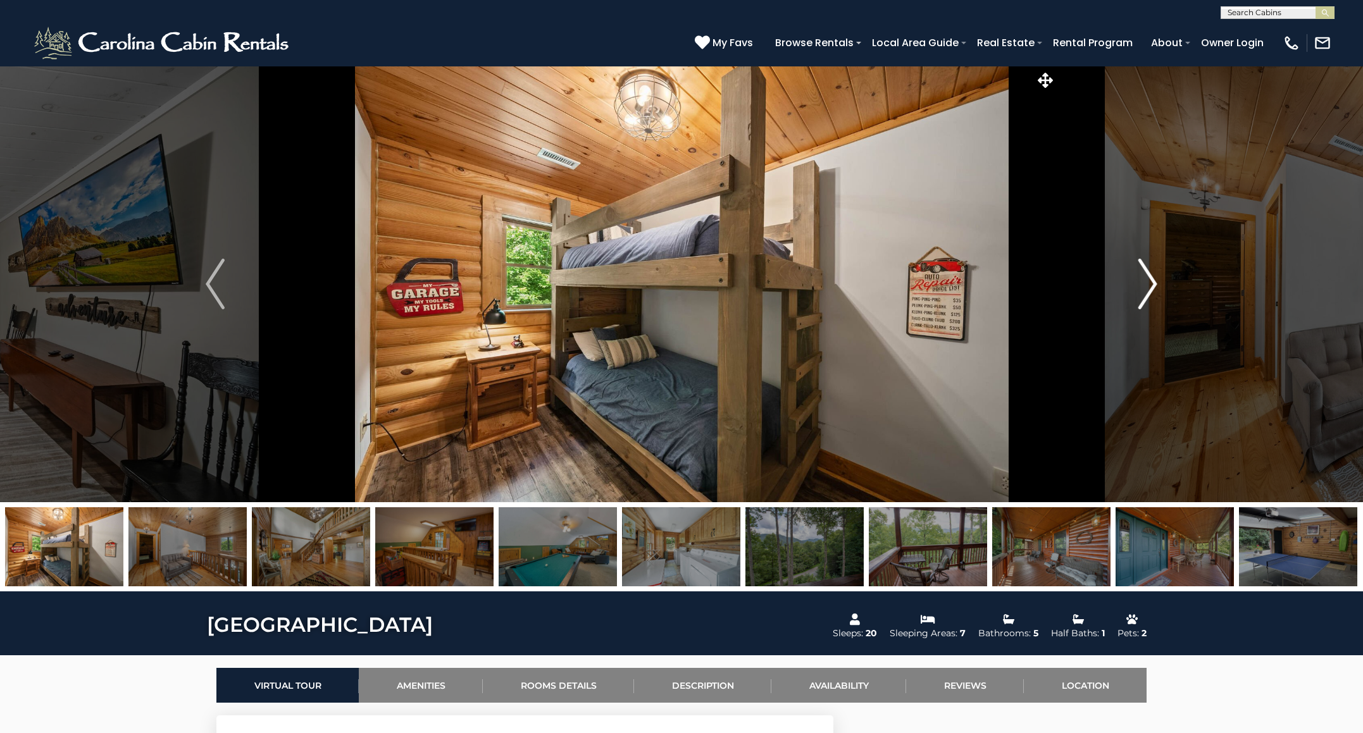
click at [1153, 281] on img "Next" at bounding box center [1147, 284] width 19 height 51
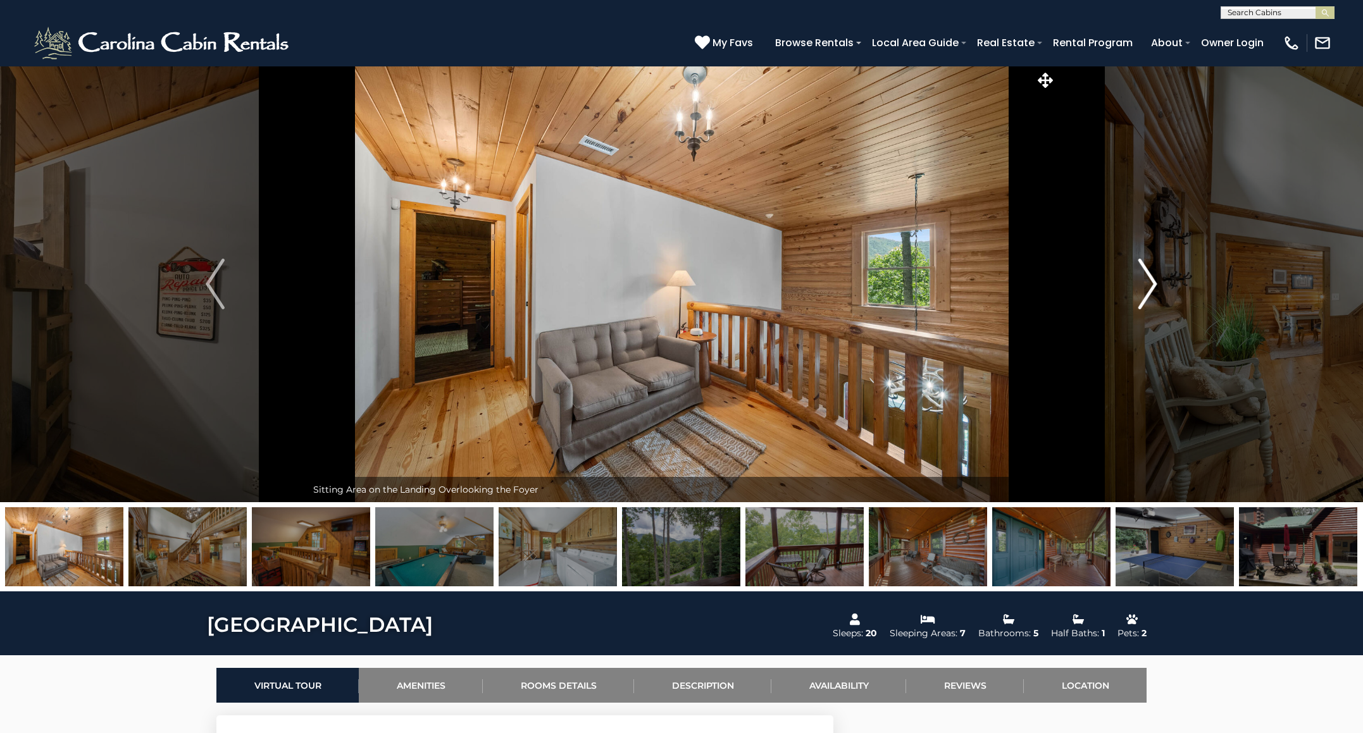
click at [1153, 281] on img "Next" at bounding box center [1147, 284] width 19 height 51
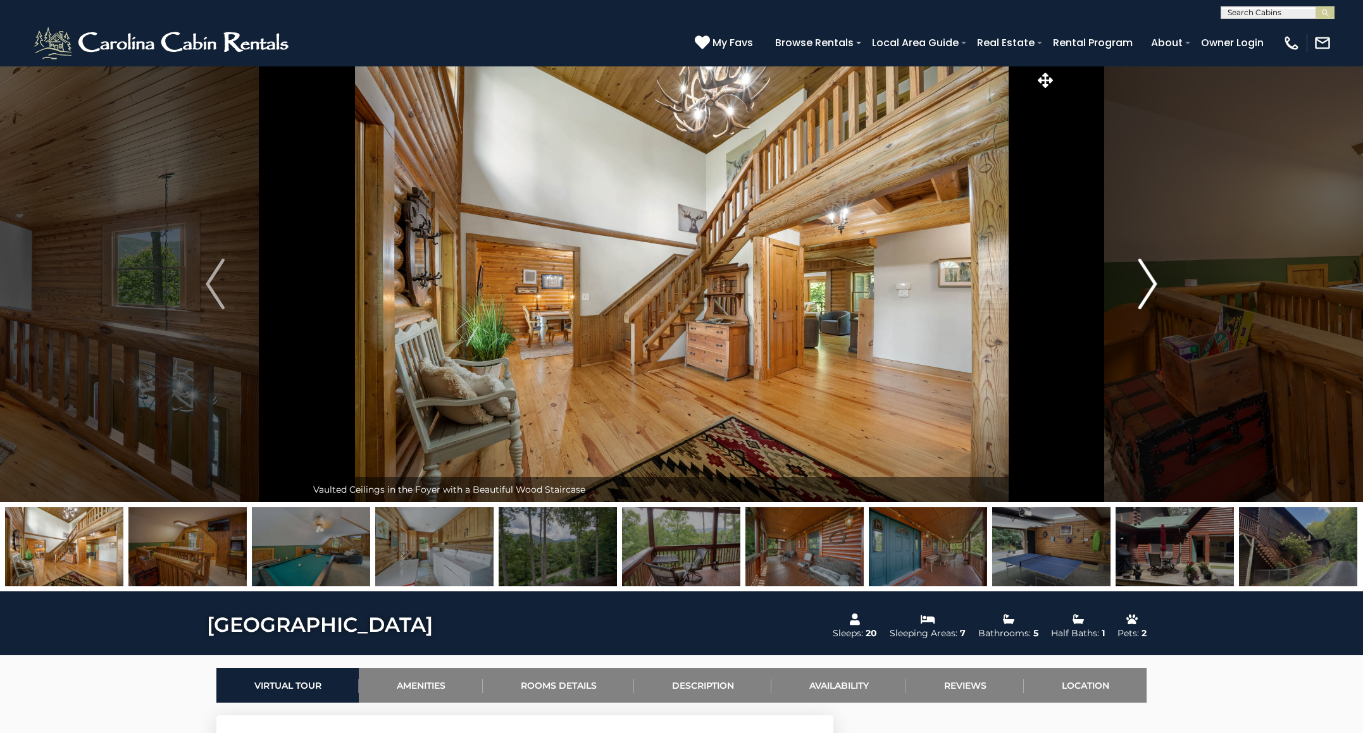
click at [1153, 281] on img "Next" at bounding box center [1147, 284] width 19 height 51
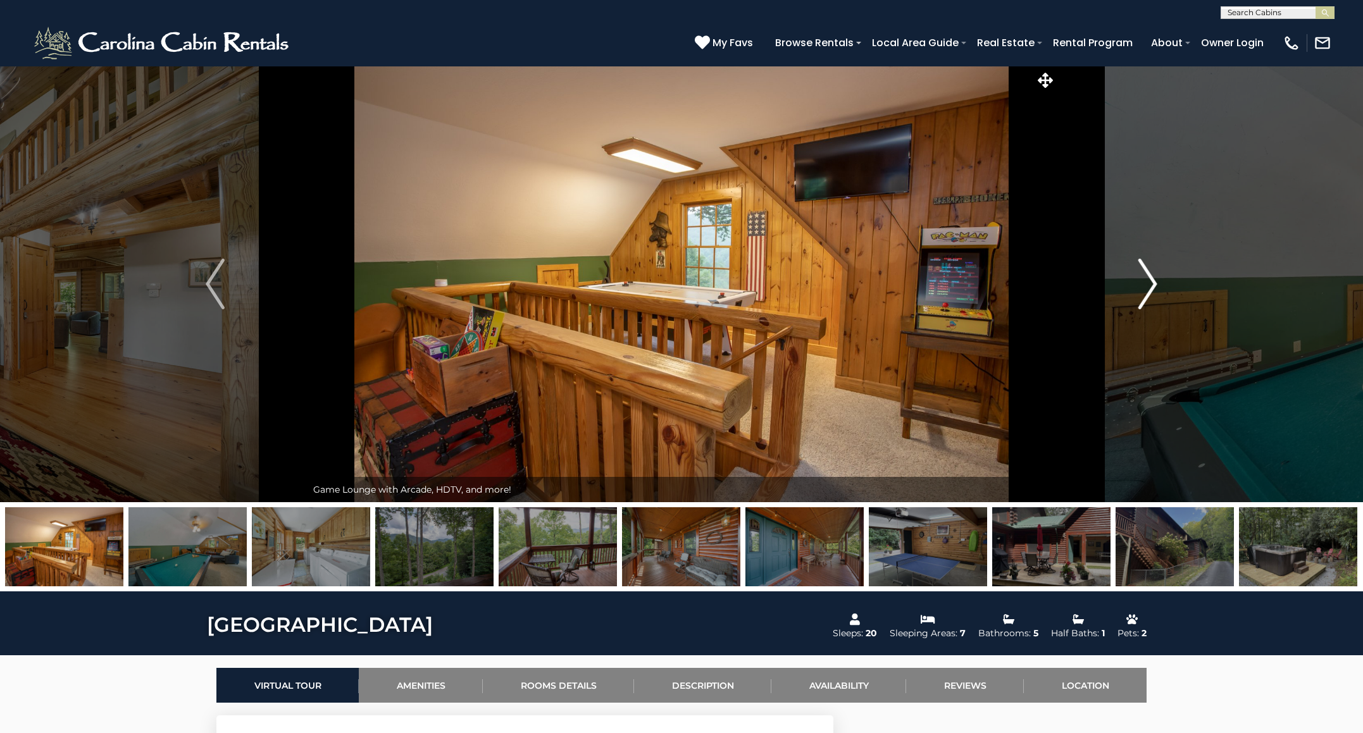
click at [1153, 281] on img "Next" at bounding box center [1147, 284] width 19 height 51
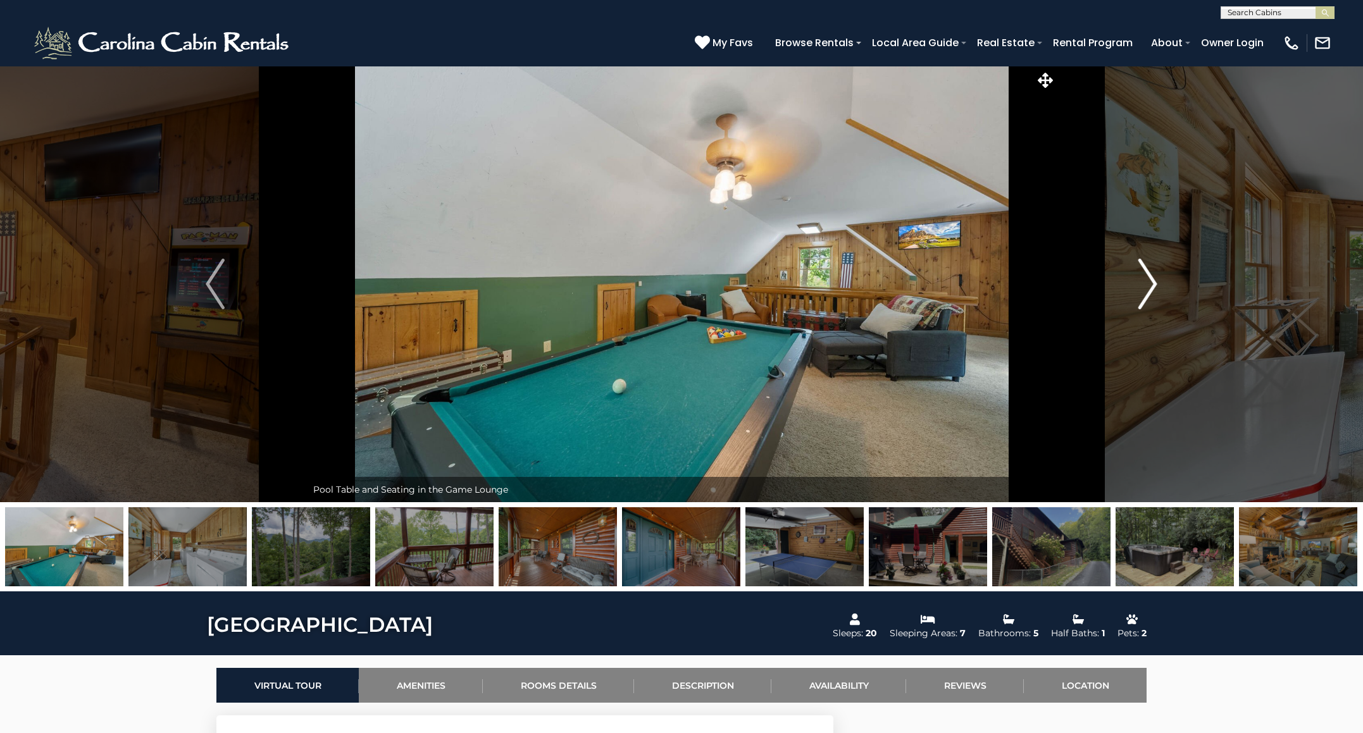
click at [1153, 281] on img "Next" at bounding box center [1147, 284] width 19 height 51
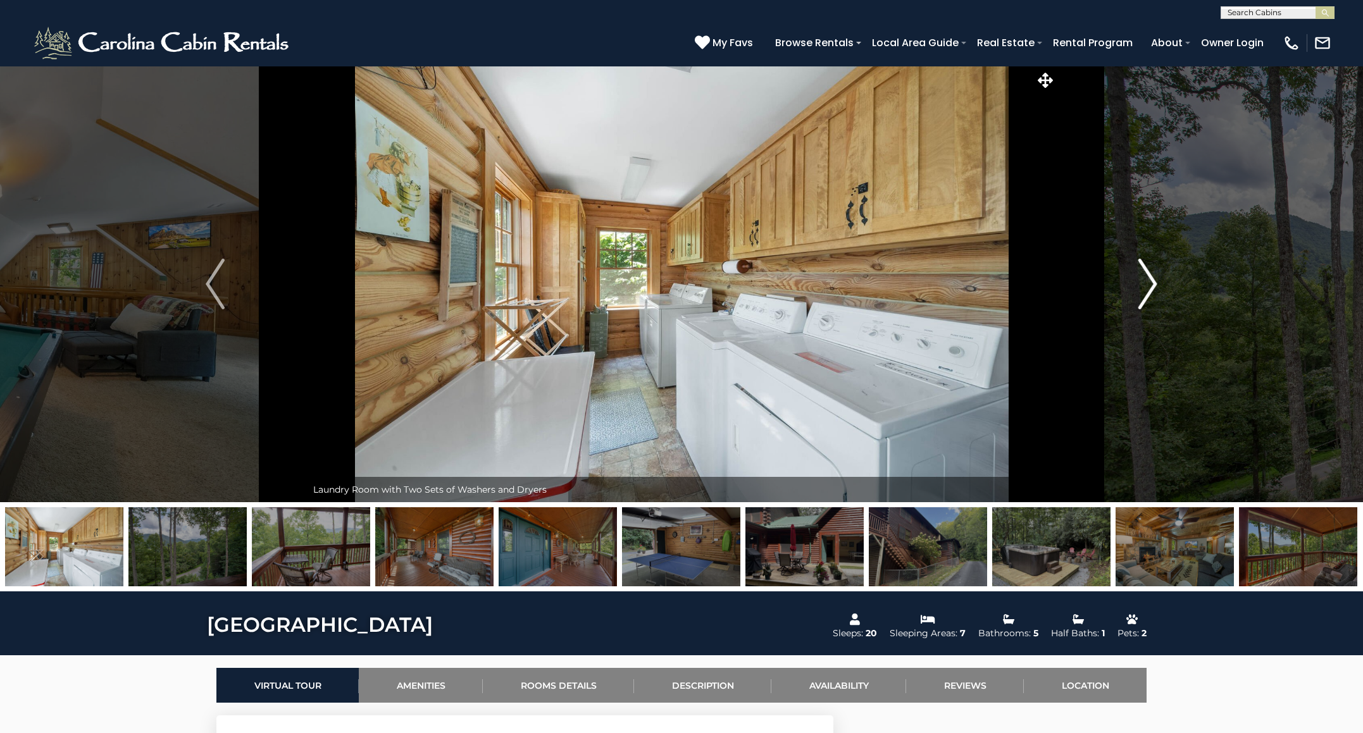
click at [1153, 281] on img "Next" at bounding box center [1147, 284] width 19 height 51
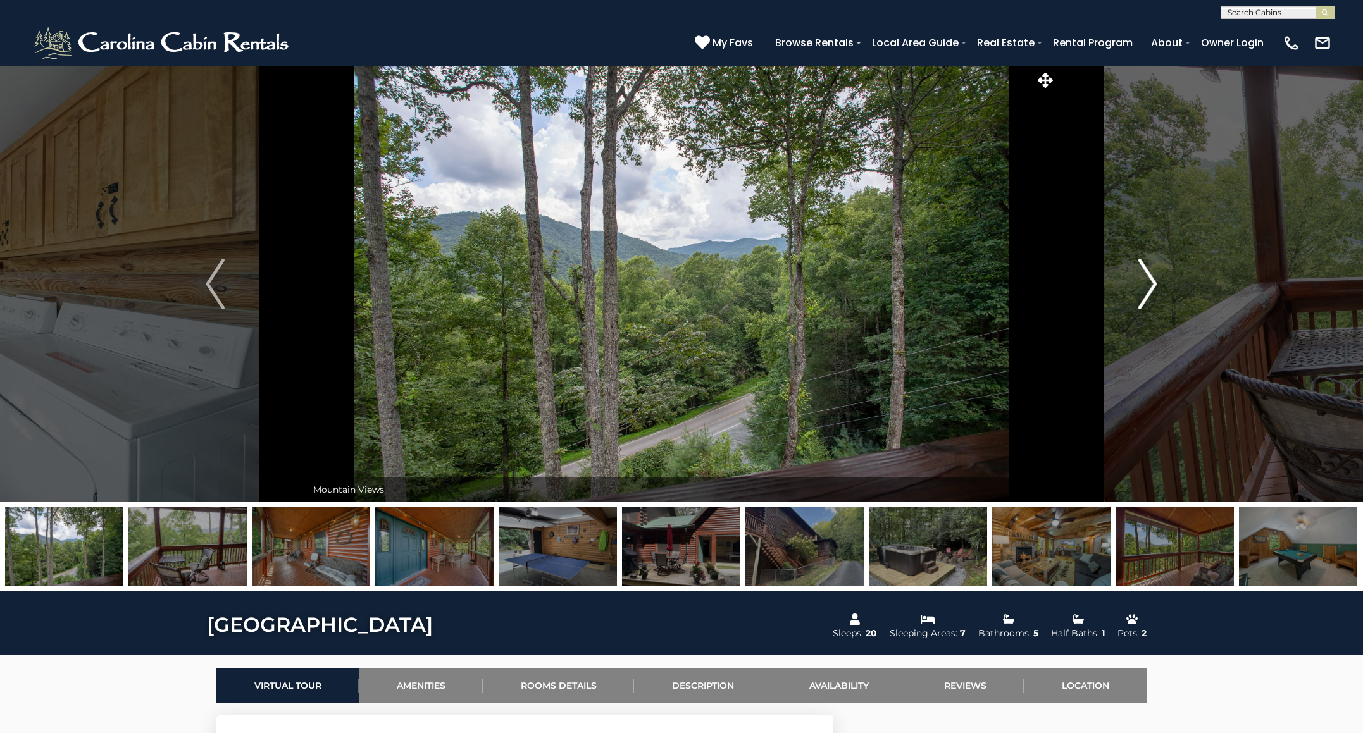
click at [1153, 281] on img "Next" at bounding box center [1147, 284] width 19 height 51
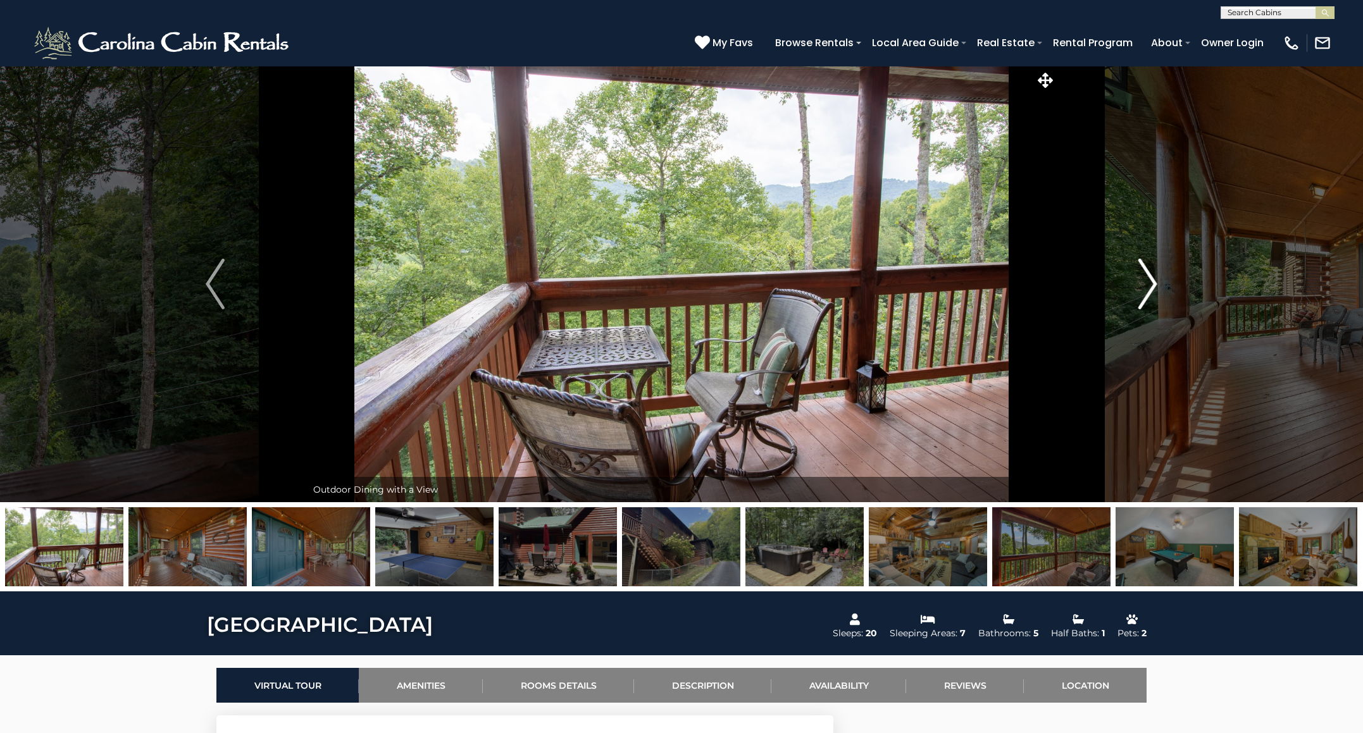
click at [1153, 281] on img "Next" at bounding box center [1147, 284] width 19 height 51
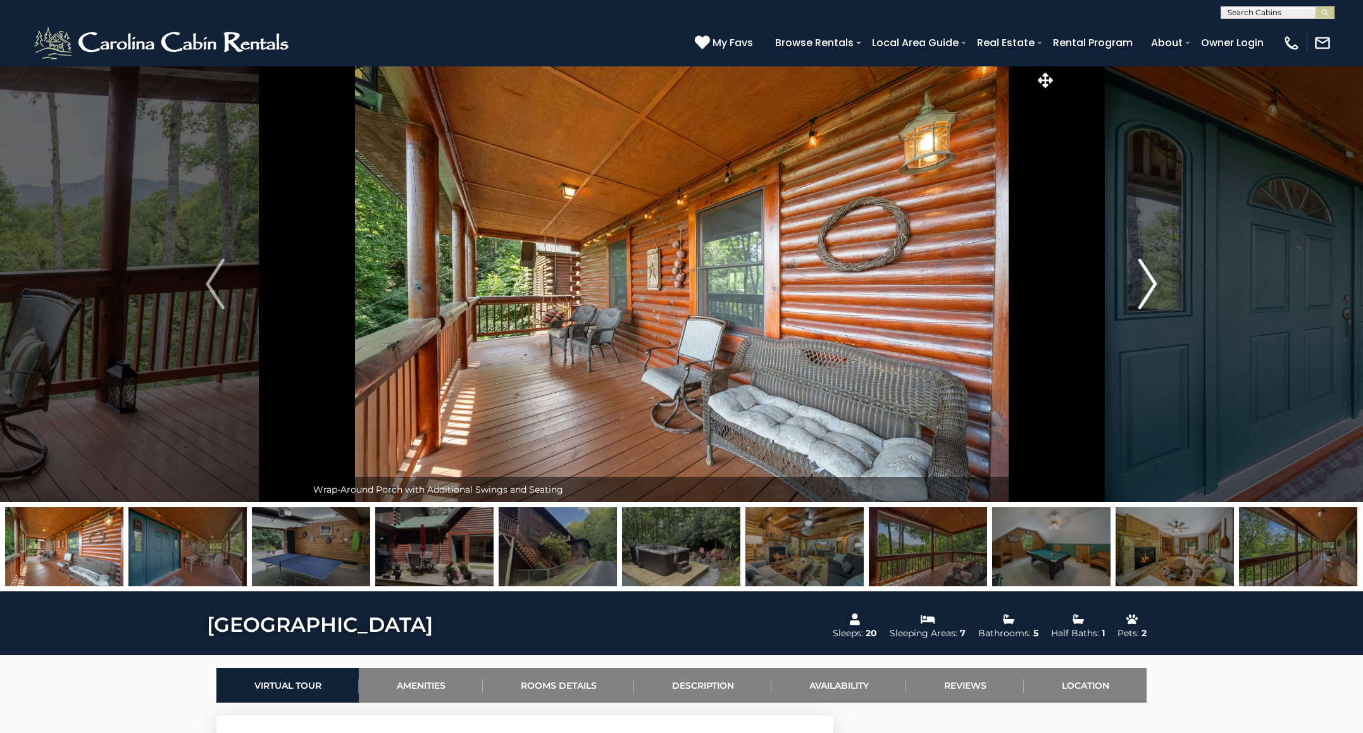
click at [1153, 281] on img "Next" at bounding box center [1147, 284] width 19 height 51
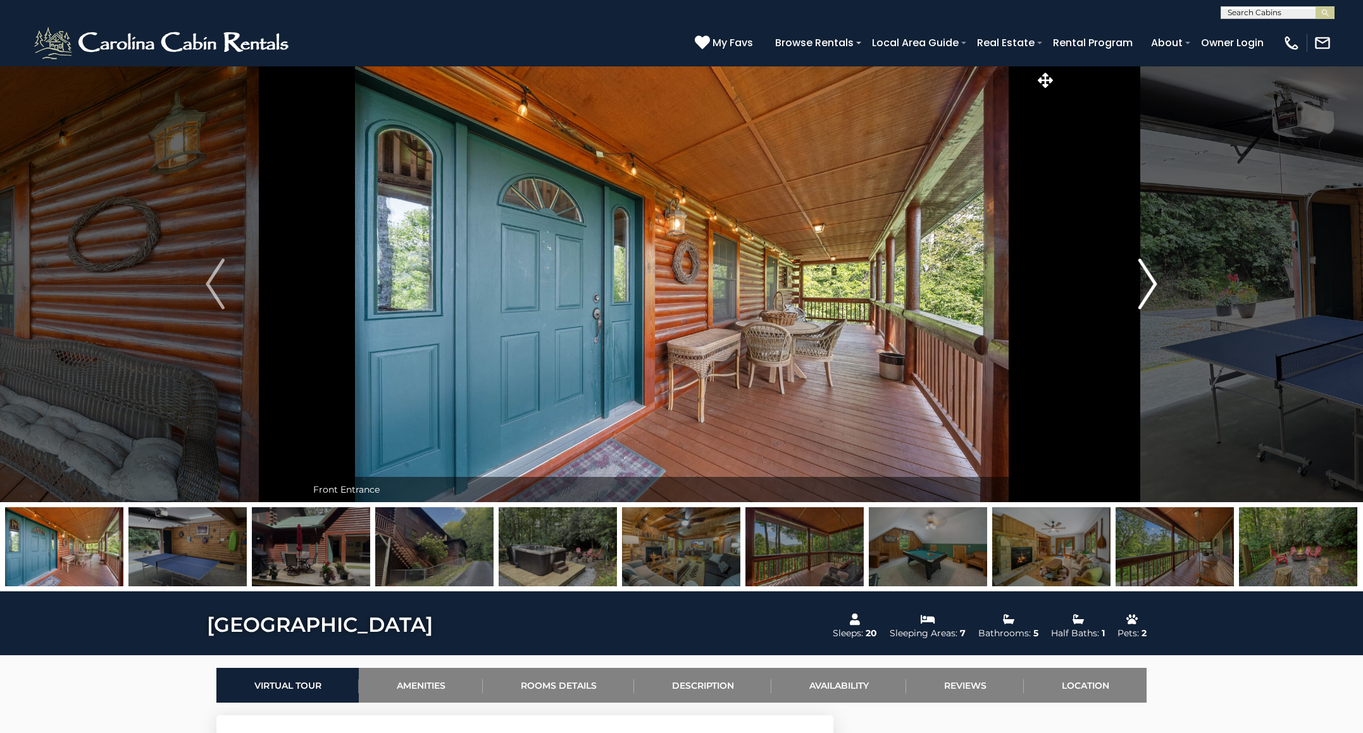
click at [1153, 281] on img "Next" at bounding box center [1147, 284] width 19 height 51
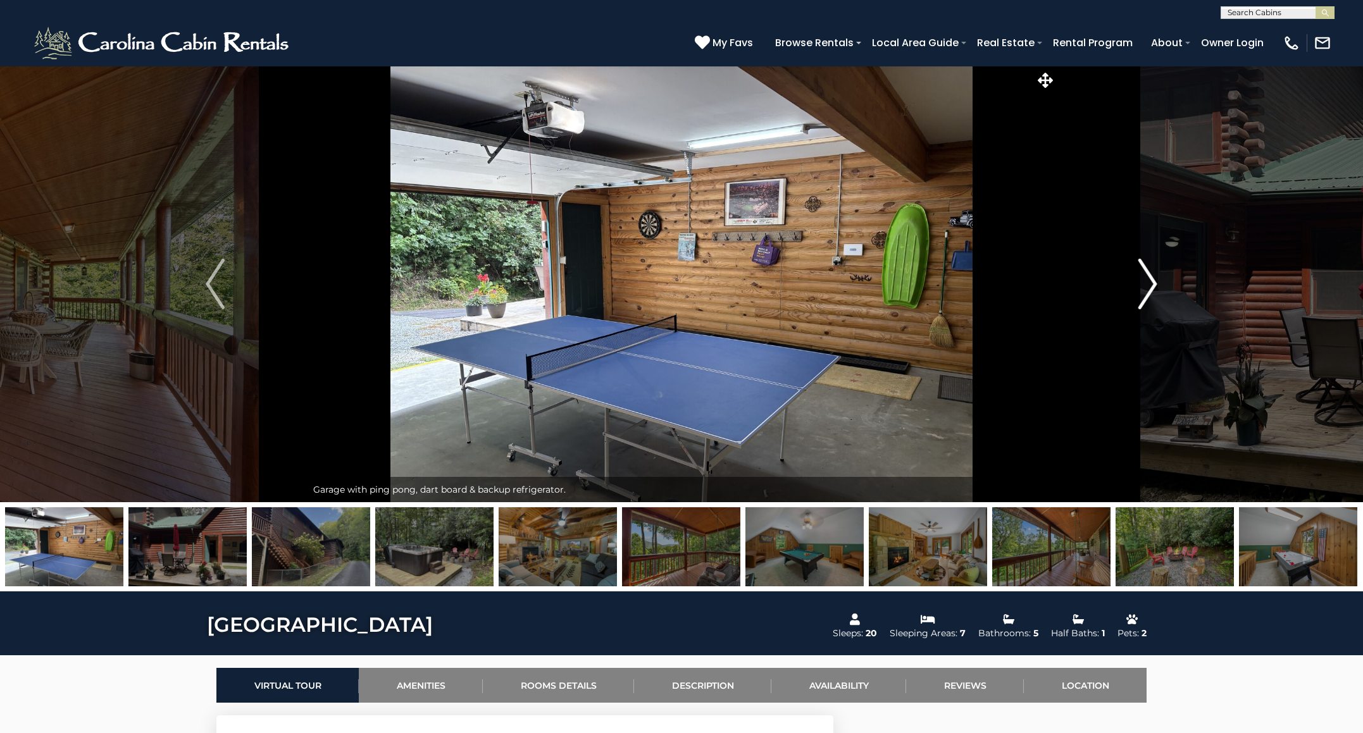
click at [1153, 281] on img "Next" at bounding box center [1147, 284] width 19 height 51
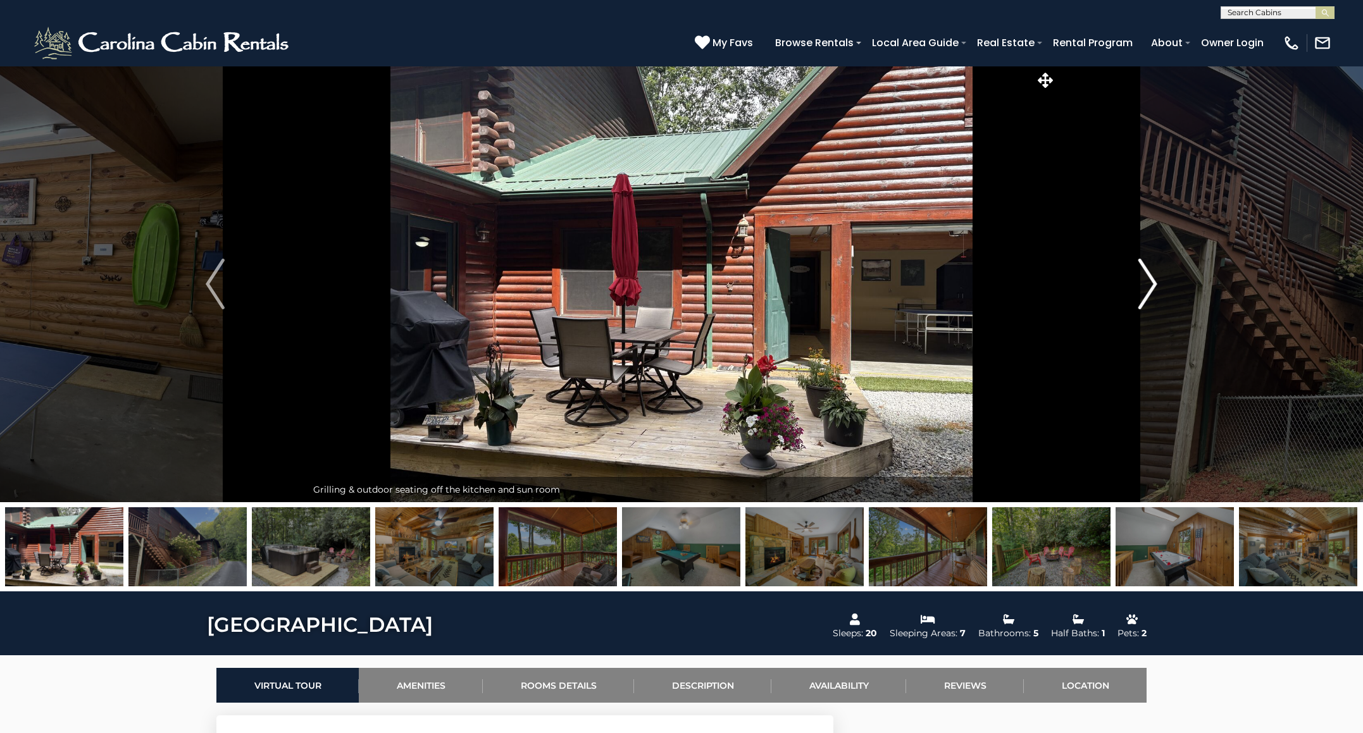
click at [1153, 281] on img "Next" at bounding box center [1147, 284] width 19 height 51
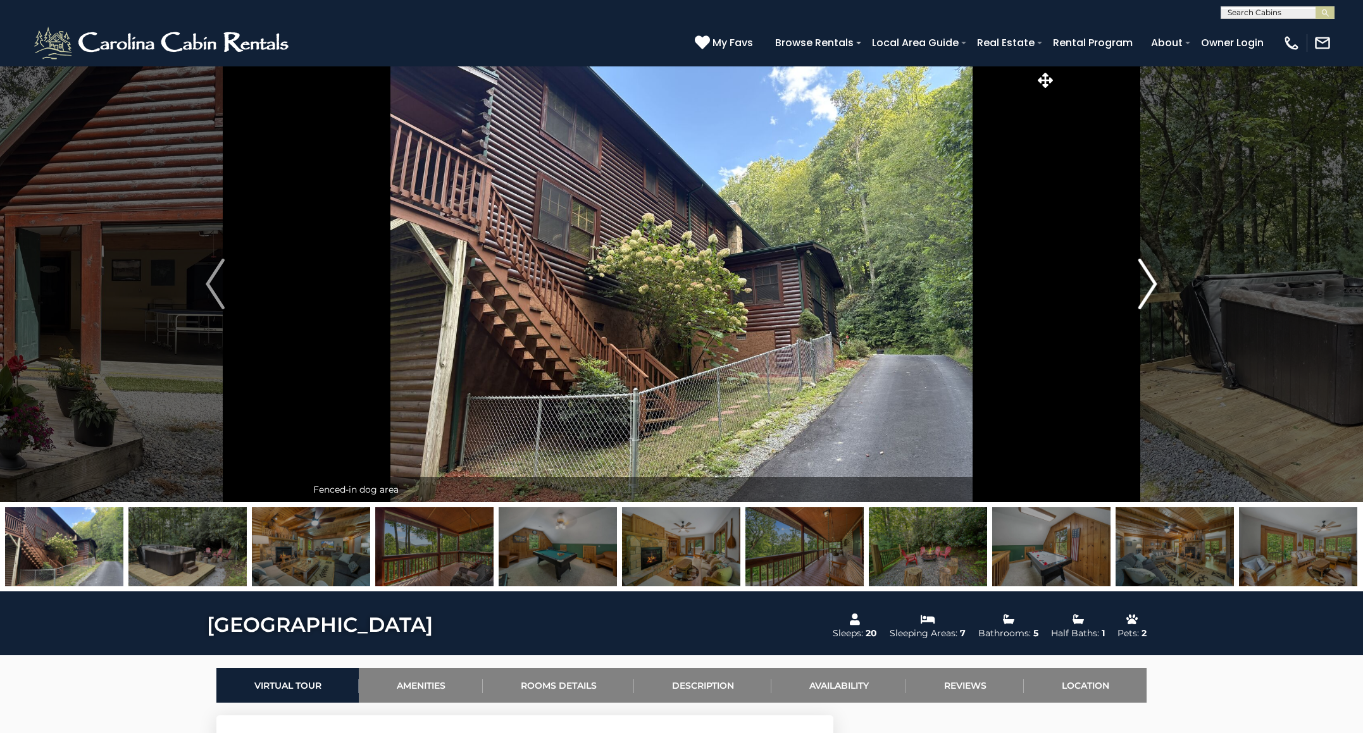
click at [1153, 281] on img "Next" at bounding box center [1147, 284] width 19 height 51
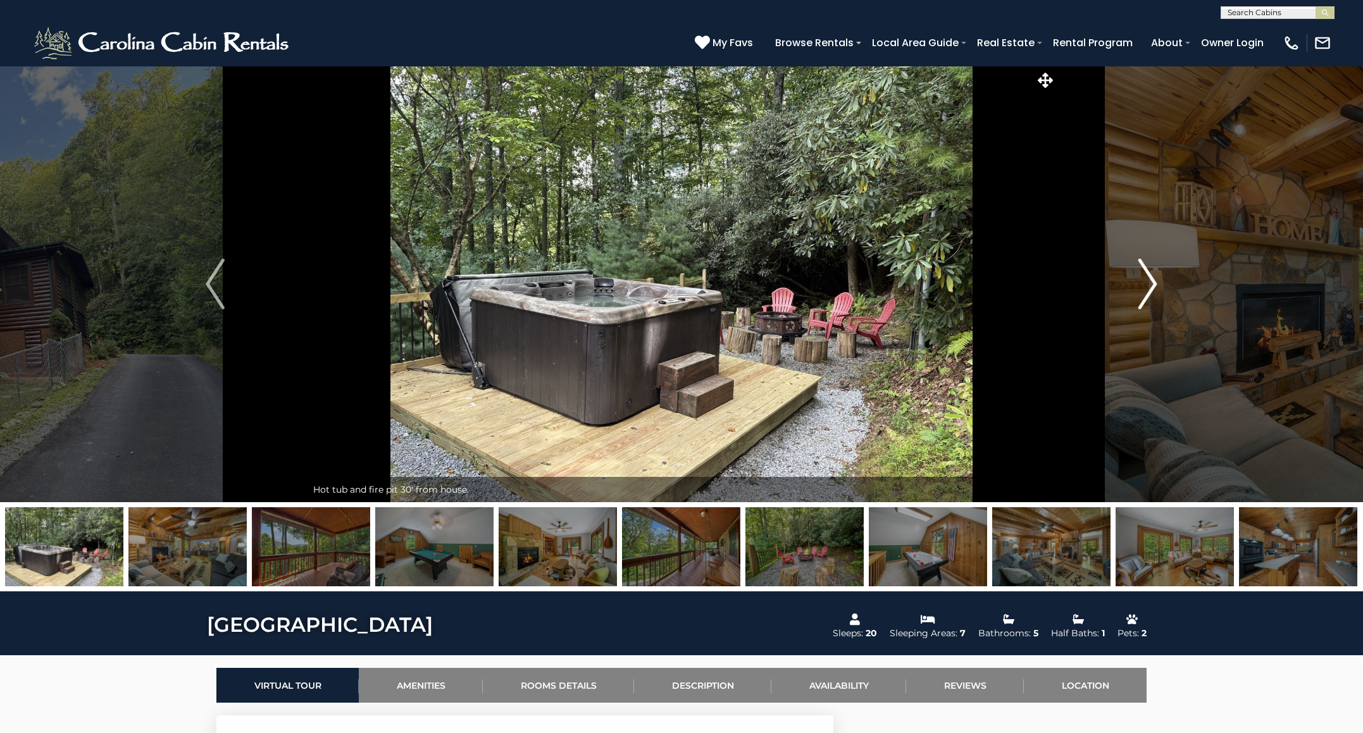
click at [1153, 281] on img "Next" at bounding box center [1147, 284] width 19 height 51
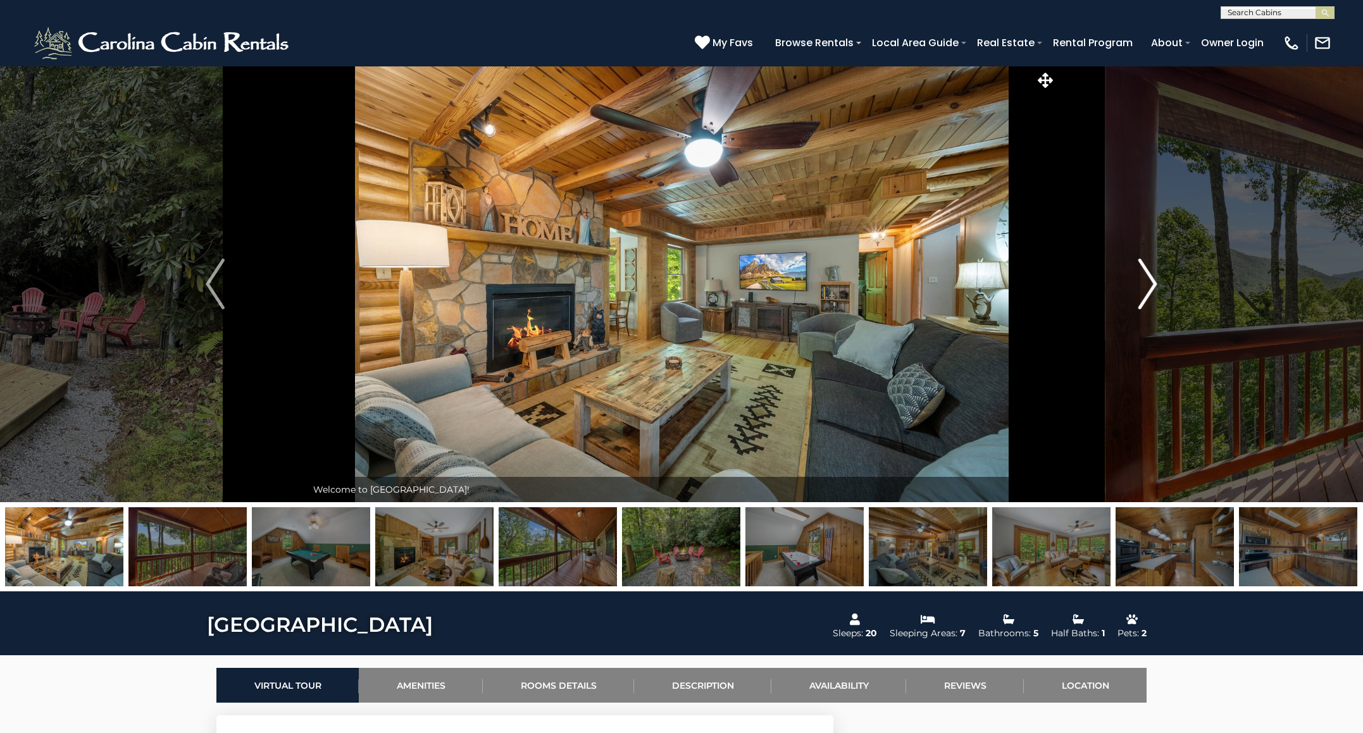
click at [1153, 281] on img "Next" at bounding box center [1147, 284] width 19 height 51
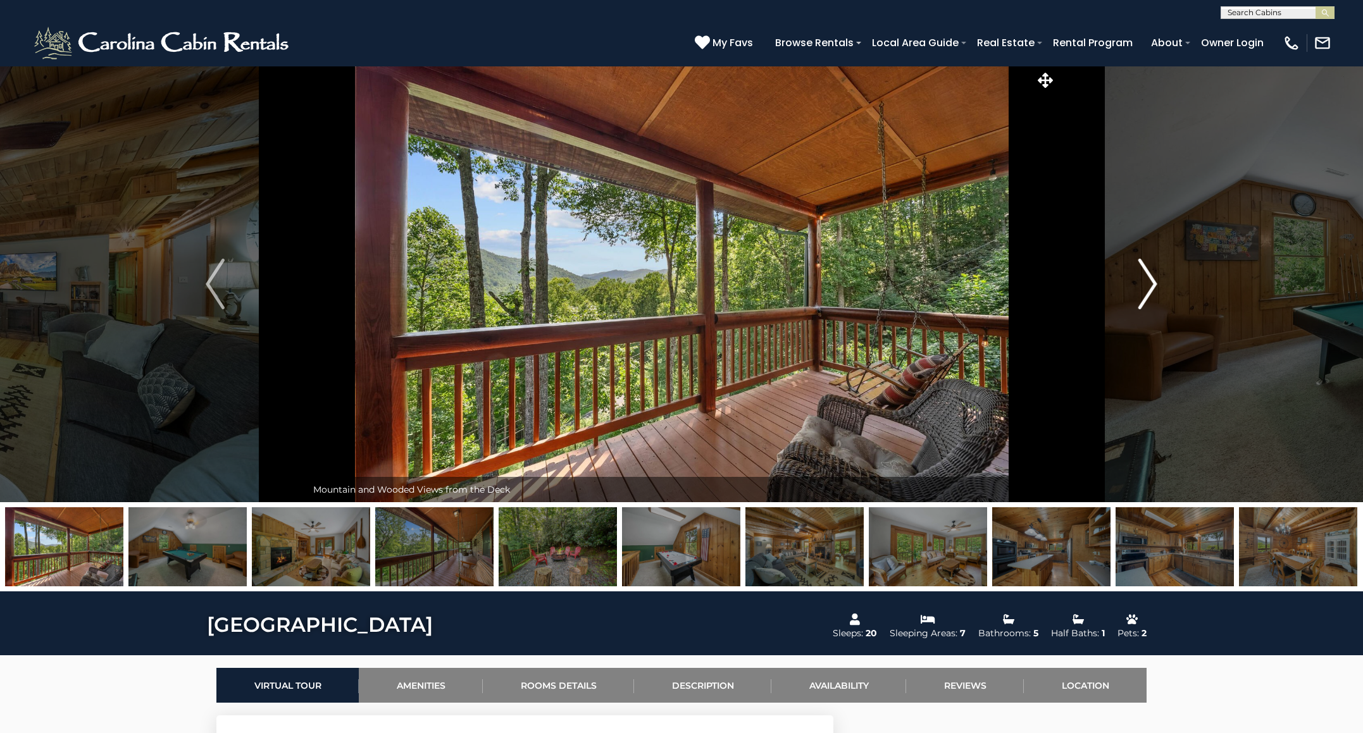
click at [1153, 281] on img "Next" at bounding box center [1147, 284] width 19 height 51
